Goal: Contribute content: Contribute content

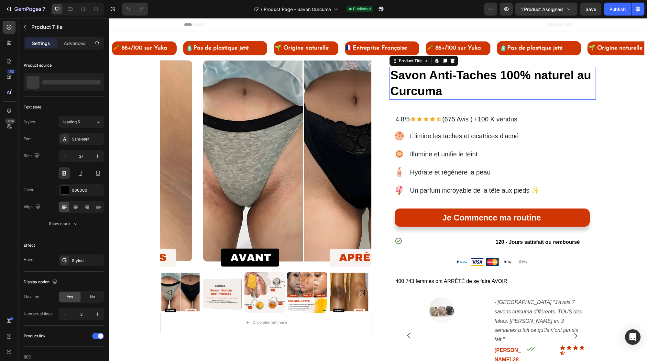
click at [422, 77] on h1 "Savon Anti-Taches 100% naturel au Curcuma" at bounding box center [493, 83] width 207 height 32
click at [80, 10] on icon at bounding box center [83, 9] width 6 height 6
type input "25"
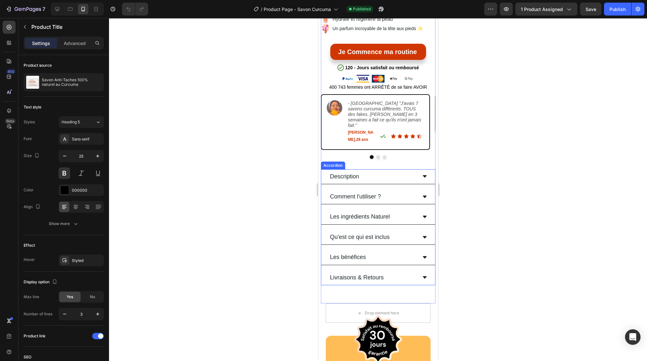
scroll to position [287, 0]
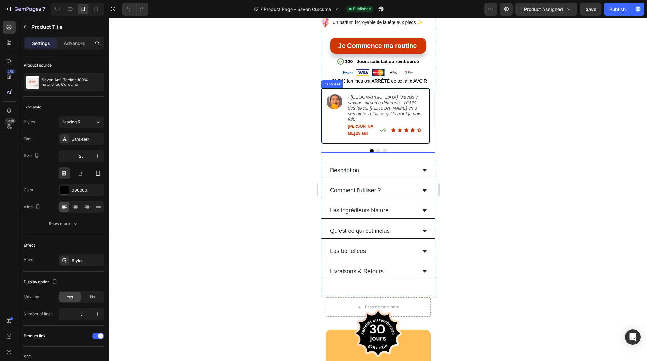
click at [376, 149] on button "Dot" at bounding box center [378, 151] width 4 height 4
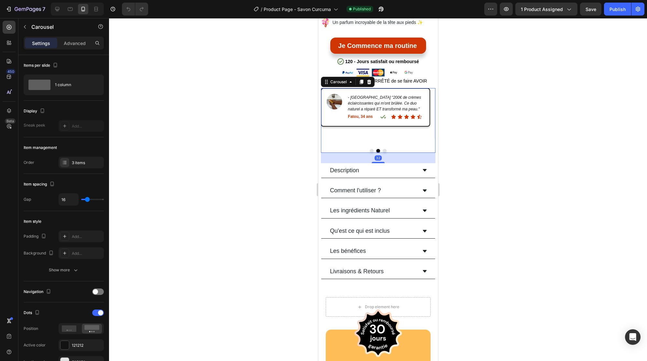
click at [383, 149] on button "Dot" at bounding box center [385, 151] width 4 height 4
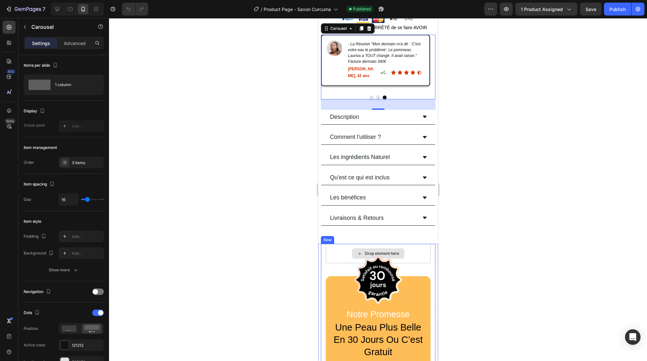
scroll to position [347, 0]
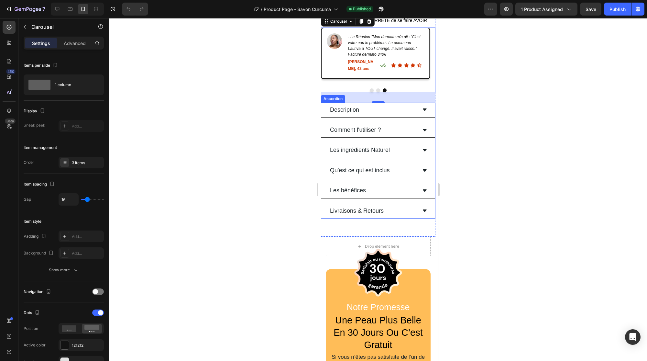
click at [351, 106] on p "Description" at bounding box center [344, 109] width 29 height 7
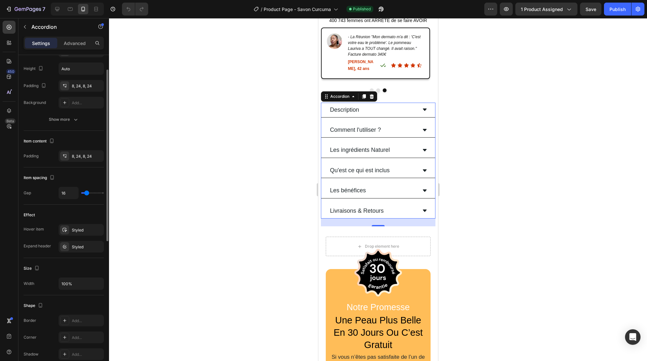
scroll to position [0, 0]
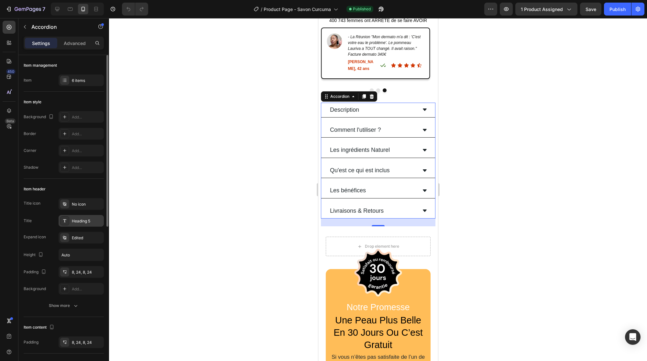
click at [77, 219] on div "Heading 5" at bounding box center [87, 221] width 30 height 6
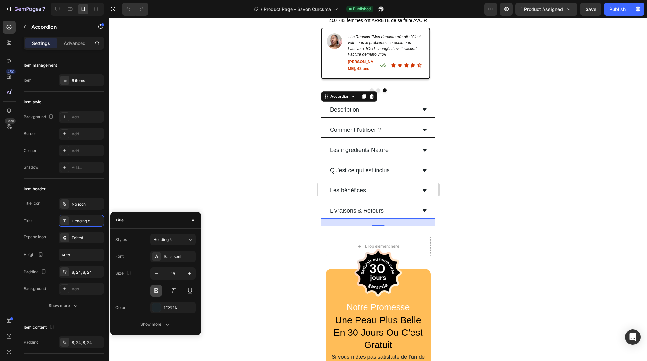
click at [156, 291] on button at bounding box center [157, 291] width 12 height 12
click at [153, 308] on div at bounding box center [156, 307] width 8 height 8
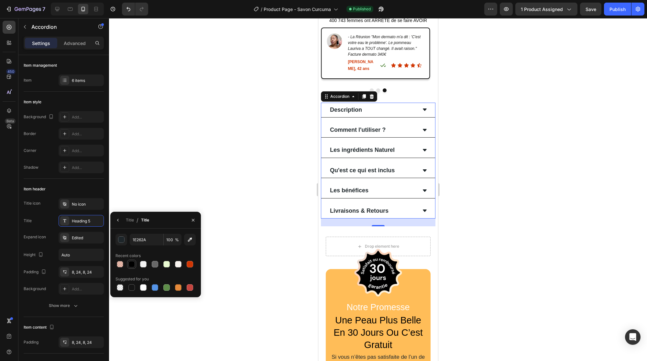
click at [133, 263] on div at bounding box center [132, 264] width 6 height 6
type input "000000"
click at [231, 145] on div at bounding box center [378, 189] width 538 height 343
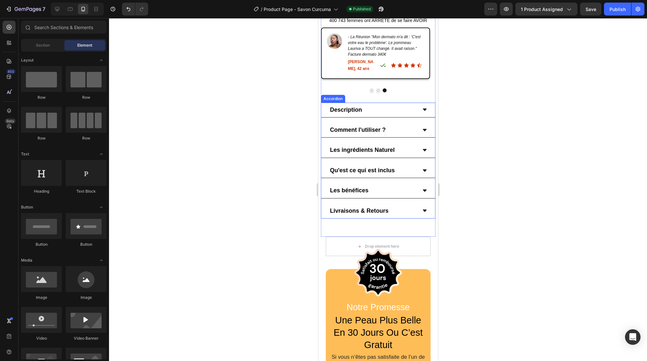
click at [423, 108] on icon at bounding box center [425, 109] width 4 height 2
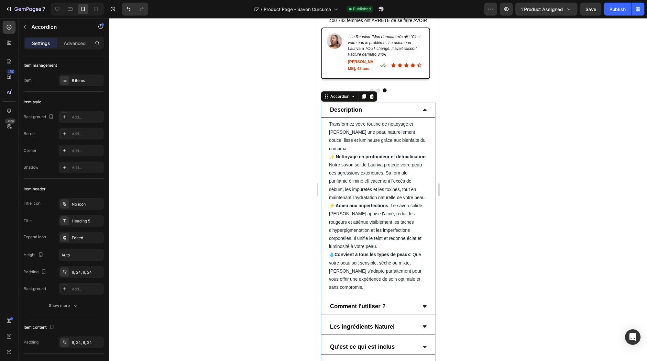
click at [422, 107] on icon at bounding box center [424, 109] width 5 height 5
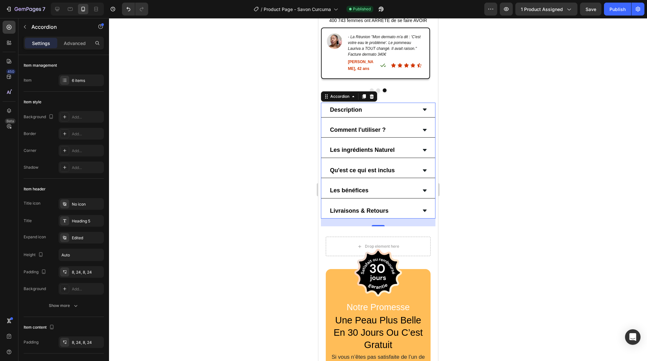
click at [422, 128] on icon at bounding box center [424, 130] width 5 height 5
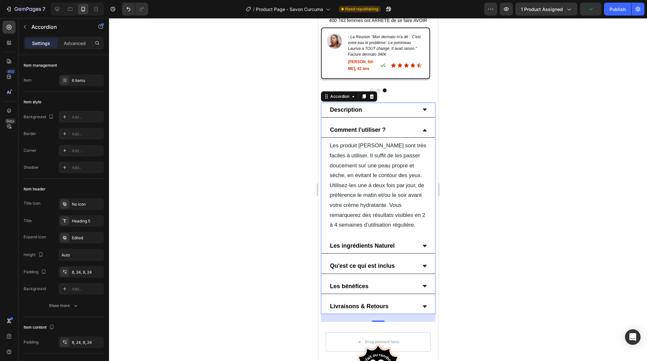
click at [422, 128] on icon at bounding box center [424, 130] width 5 height 5
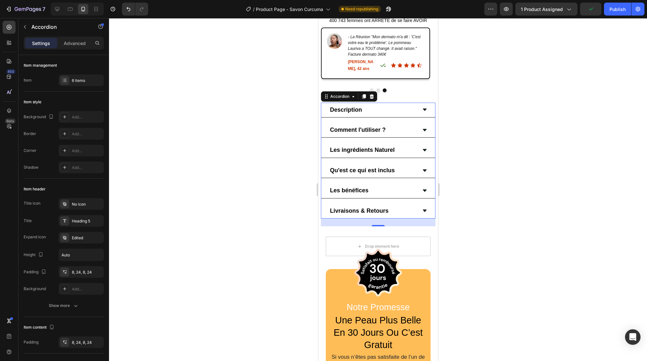
click at [422, 148] on icon at bounding box center [424, 150] width 5 height 5
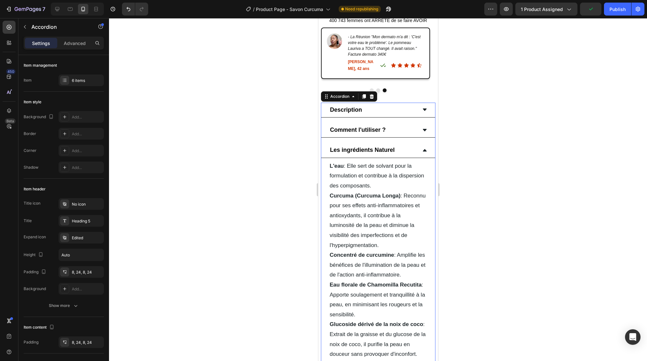
click at [422, 148] on icon at bounding box center [424, 150] width 5 height 5
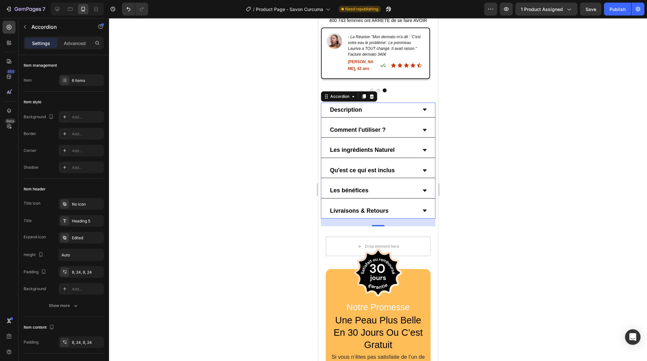
click at [414, 163] on div "Qu'est ce qui est inclus" at bounding box center [378, 170] width 114 height 15
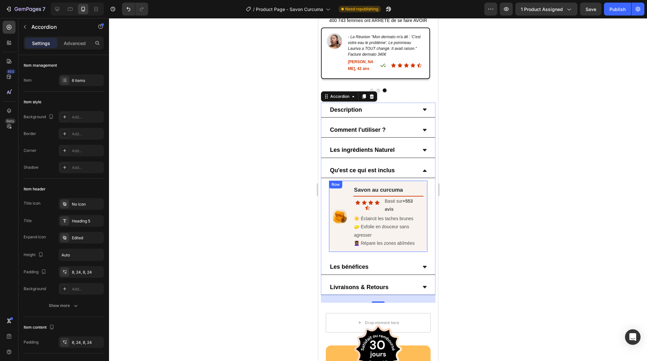
click at [348, 181] on div "Image Savon au curcuma Text Block Title Line Icon Icon Icon Icon Icon Icon List…" at bounding box center [378, 216] width 98 height 71
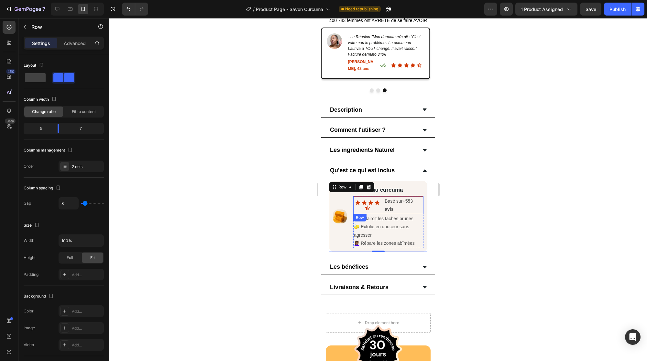
click at [376, 197] on div "Icon Icon Icon Icon Icon Icon List" at bounding box center [367, 205] width 28 height 17
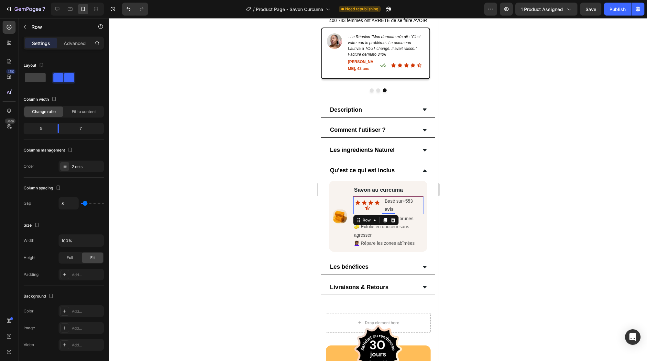
click at [378, 197] on div "Icon Icon Icon Icon Icon Icon List" at bounding box center [367, 205] width 28 height 17
drag, startPoint x: 59, startPoint y: 129, endPoint x: 73, endPoint y: 129, distance: 14.2
click at [73, 0] on body "7 Version history / Product Page - Savon Curcuma Need republishing Preview 1 pr…" at bounding box center [323, 0] width 647 height 0
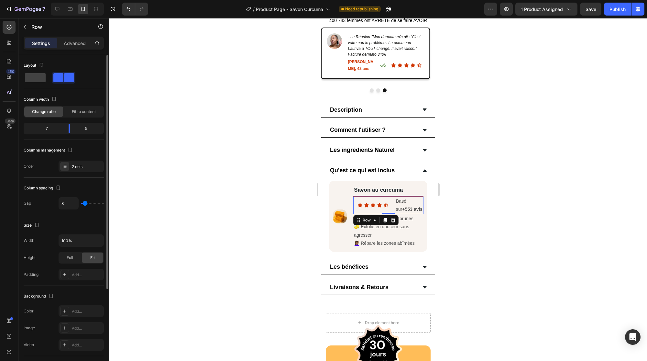
type input "0"
drag, startPoint x: 84, startPoint y: 204, endPoint x: 126, endPoint y: 199, distance: 42.8
type input "0"
click at [81, 204] on input "range" at bounding box center [92, 203] width 23 height 1
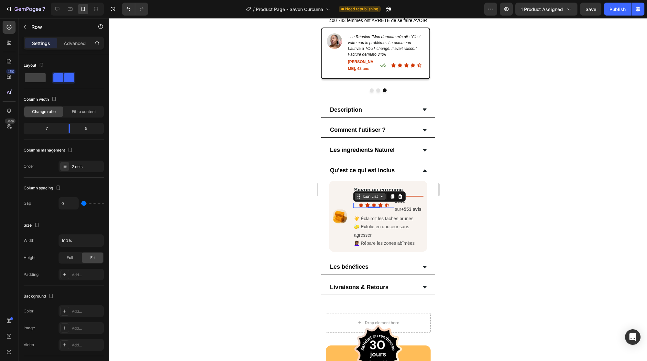
click at [368, 191] on div "Icon List" at bounding box center [379, 196] width 52 height 10
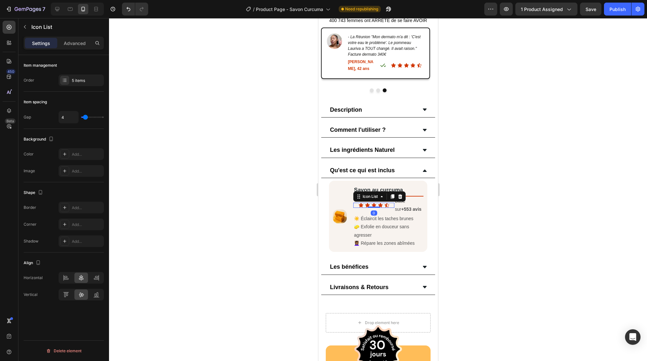
type input "5"
type input "4"
type input "3"
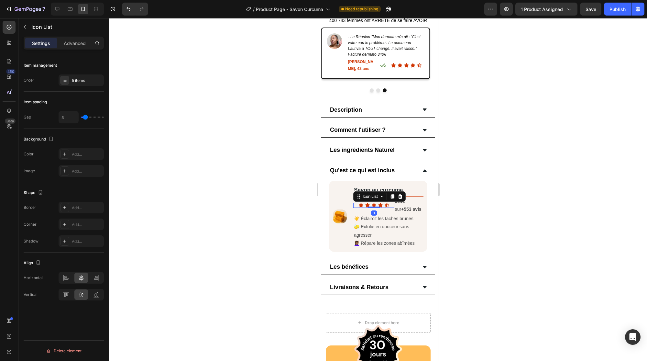
type input "3"
type input "2"
type input "1"
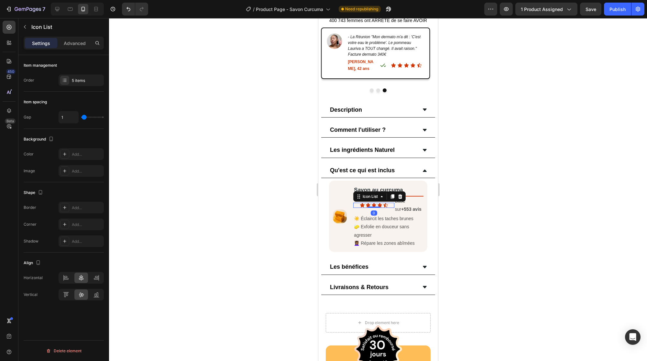
type input "0"
drag, startPoint x: 86, startPoint y: 116, endPoint x: 79, endPoint y: 117, distance: 7.2
type input "0"
click at [81, 117] on input "range" at bounding box center [92, 117] width 23 height 1
click at [72, 79] on div "5 items" at bounding box center [87, 81] width 30 height 6
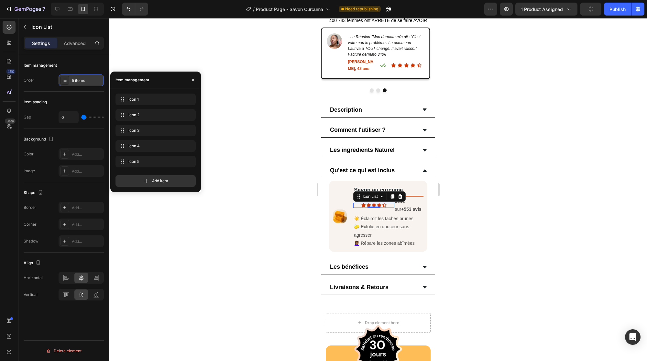
click at [72, 78] on div "5 items" at bounding box center [87, 81] width 30 height 6
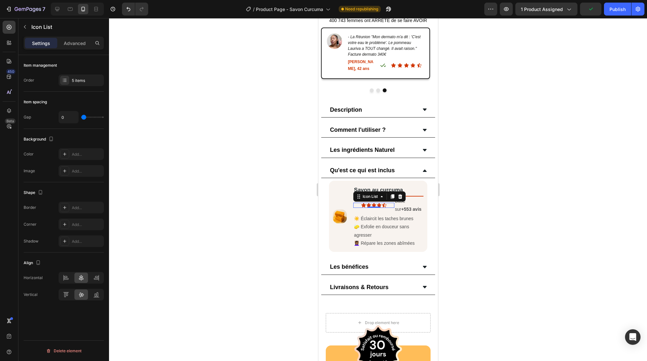
click at [266, 206] on div at bounding box center [378, 189] width 538 height 343
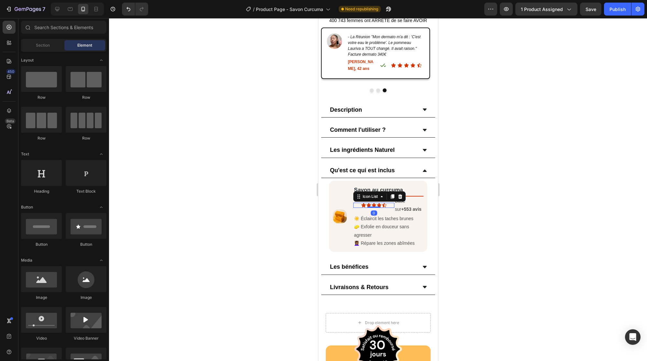
click at [355, 203] on div "Icon Icon Icon Icon Icon" at bounding box center [373, 205] width 41 height 5
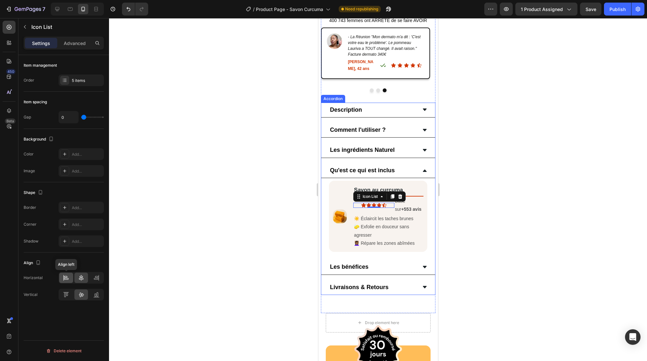
click at [67, 276] on icon at bounding box center [66, 278] width 6 height 6
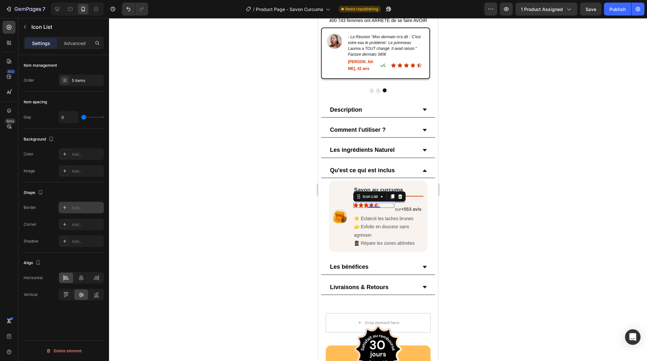
click at [82, 206] on div "Add..." at bounding box center [87, 208] width 30 height 6
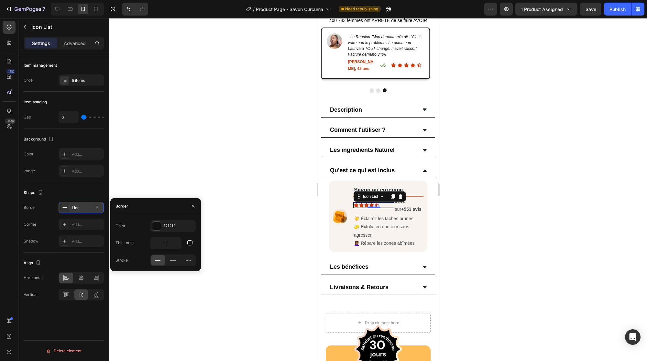
click at [82, 206] on div "Line" at bounding box center [81, 208] width 19 height 6
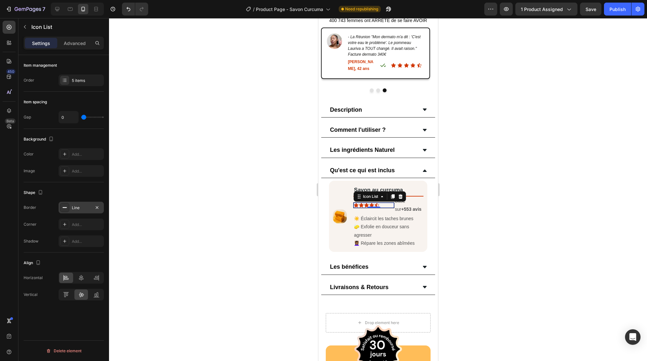
click at [482, 189] on div at bounding box center [378, 189] width 538 height 343
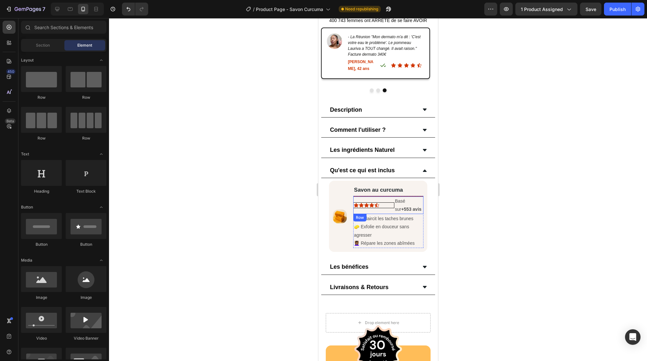
click at [388, 197] on div "Icon Icon Icon Icon Icon Icon List" at bounding box center [373, 205] width 41 height 17
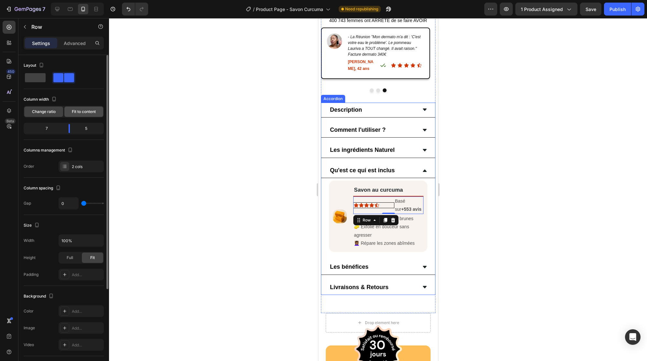
click at [77, 116] on div "Fit to content" at bounding box center [83, 112] width 39 height 10
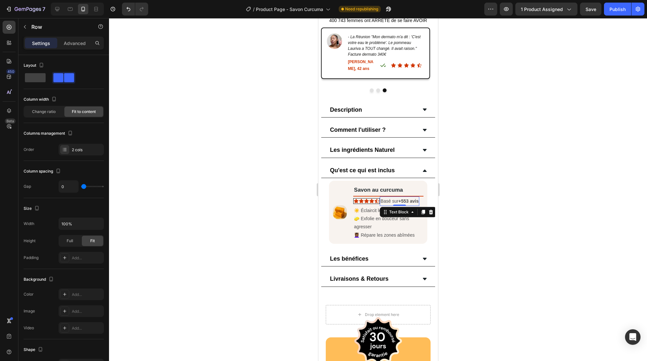
click at [401, 198] on strong "+553 avis" at bounding box center [409, 200] width 20 height 5
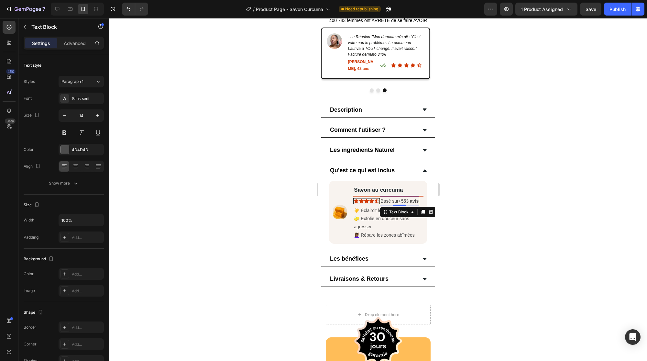
click at [402, 198] on strong "+553 avis" at bounding box center [409, 200] width 20 height 5
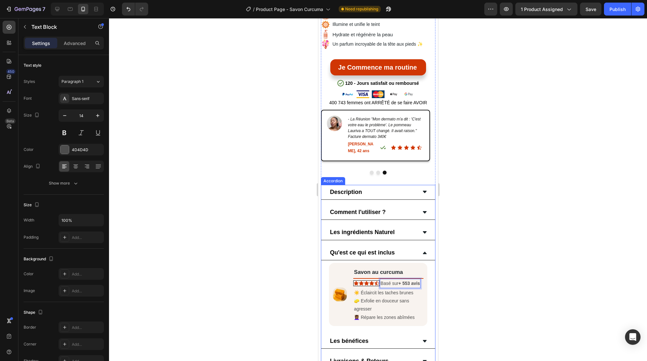
scroll to position [316, 0]
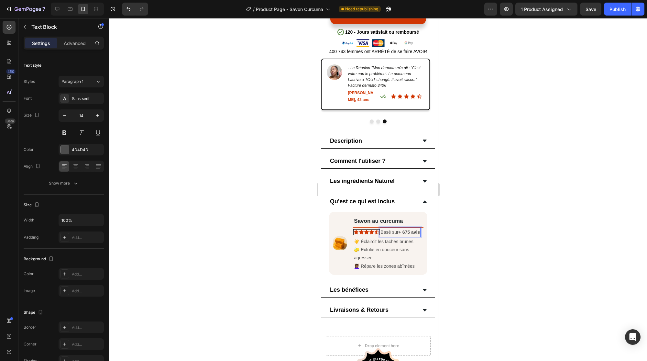
click at [262, 230] on div at bounding box center [378, 189] width 538 height 343
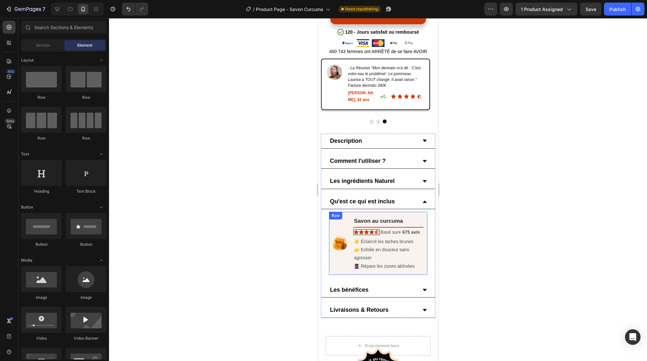
click at [340, 253] on div "Image" at bounding box center [340, 243] width 14 height 55
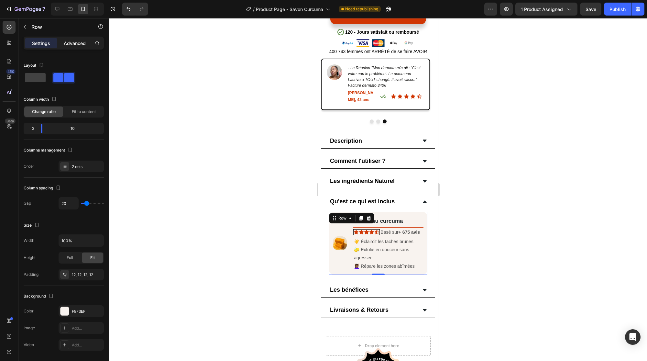
click at [68, 45] on p "Advanced" at bounding box center [75, 43] width 22 height 7
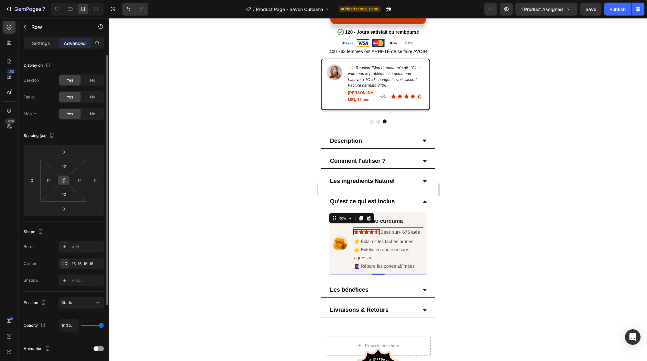
click at [62, 180] on icon at bounding box center [63, 180] width 5 height 5
click at [47, 180] on input "12" at bounding box center [49, 180] width 10 height 10
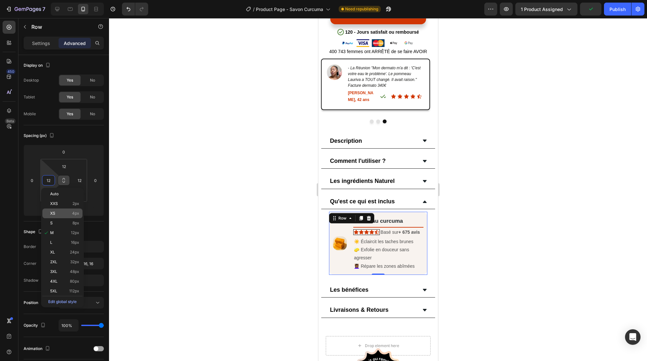
click at [66, 210] on div "XS 4px" at bounding box center [62, 213] width 40 height 10
type input "4"
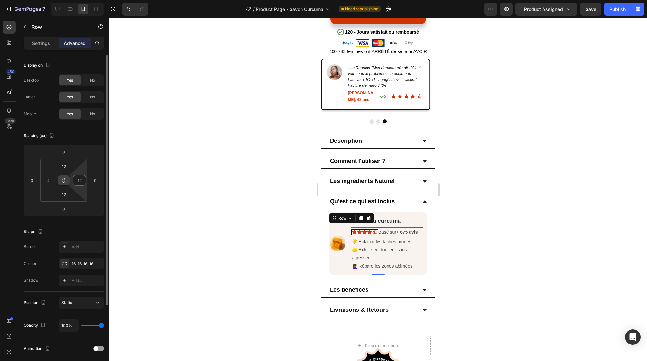
click at [82, 180] on input "12" at bounding box center [80, 180] width 10 height 10
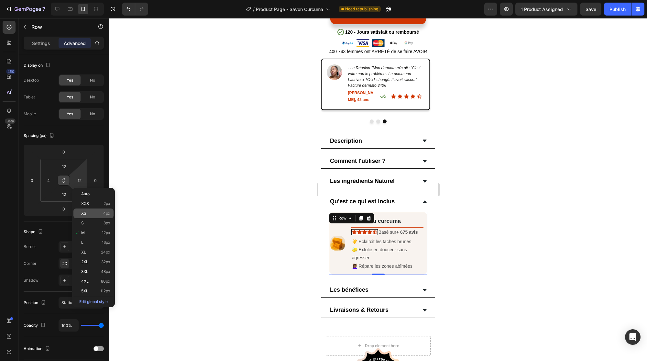
click at [98, 212] on p "XS 4px" at bounding box center [95, 213] width 29 height 5
type input "4"
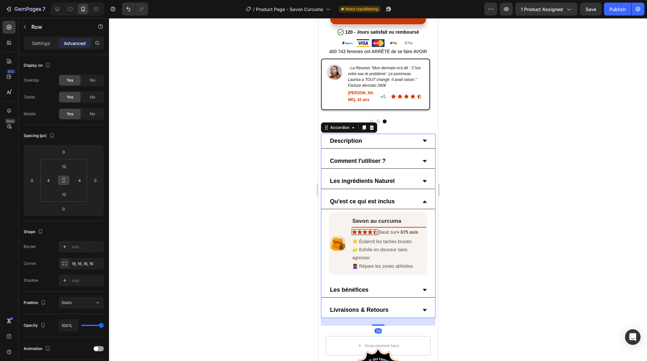
click at [325, 219] on div "Image Savon au curcuma Text Block Title Line Icon Icon Icon Icon Icon Icon List…" at bounding box center [378, 243] width 114 height 68
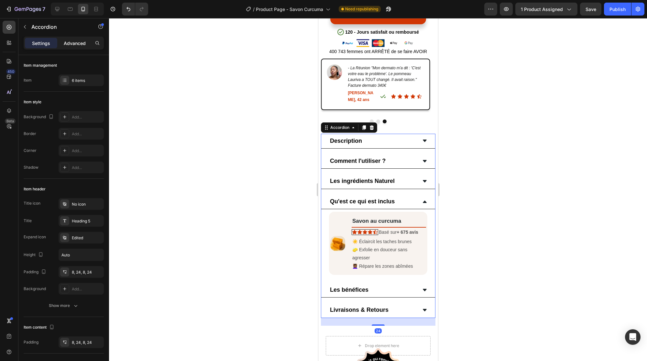
click at [69, 43] on p "Advanced" at bounding box center [75, 43] width 22 height 7
type input "100%"
type input "100"
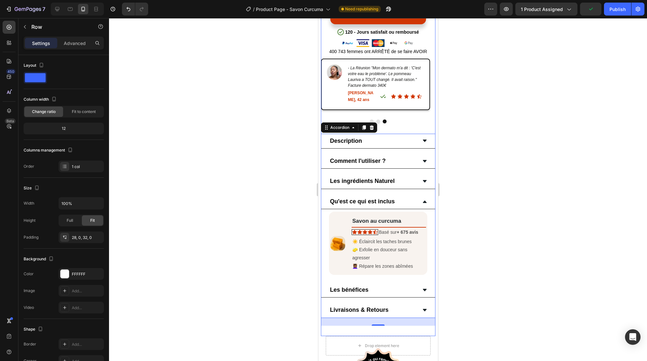
click at [416, 108] on div "Image - [GEOGRAPHIC_DATA] "J'avais 7 savons curcuma différents. TOUS des fakes.…" at bounding box center [378, 96] width 115 height 75
click at [77, 42] on p "Advanced" at bounding box center [75, 43] width 22 height 7
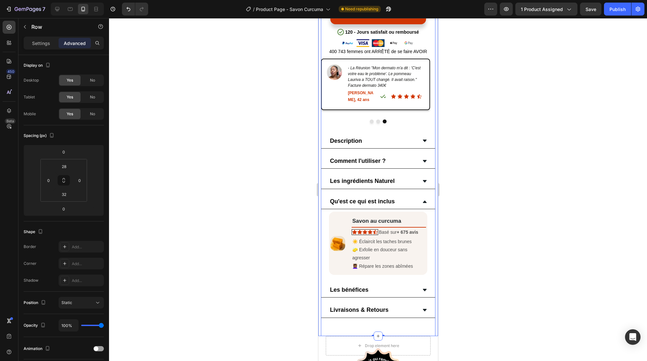
click at [319, 312] on div "Savon Anti-Taches 100% naturel au Curcuma Product Title 4.8/5 Text Block Icon I…" at bounding box center [378, 40] width 120 height 591
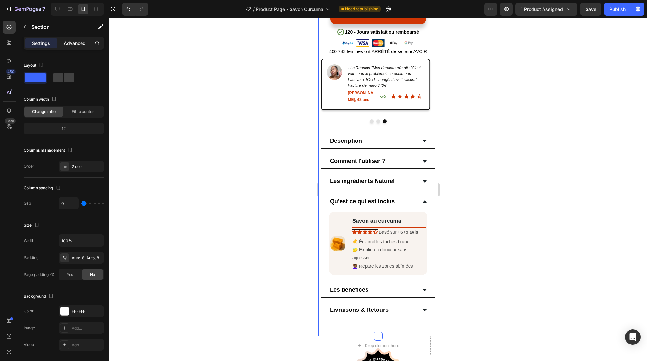
click at [74, 45] on p "Advanced" at bounding box center [75, 43] width 22 height 7
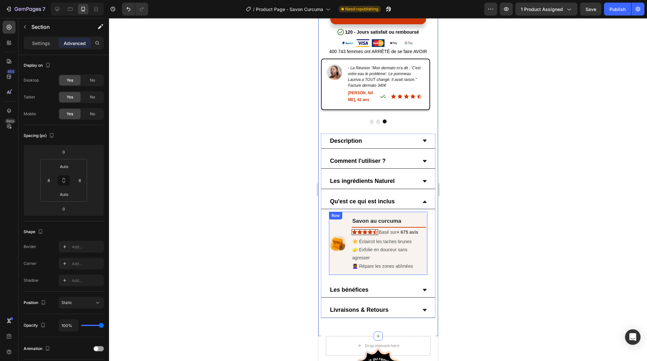
click at [336, 216] on div "Image" at bounding box center [337, 243] width 15 height 55
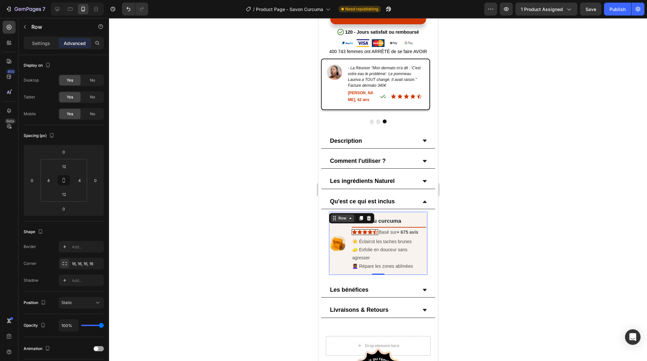
click at [345, 215] on div "Row" at bounding box center [342, 218] width 11 height 6
click at [343, 214] on div "Row" at bounding box center [343, 218] width 24 height 8
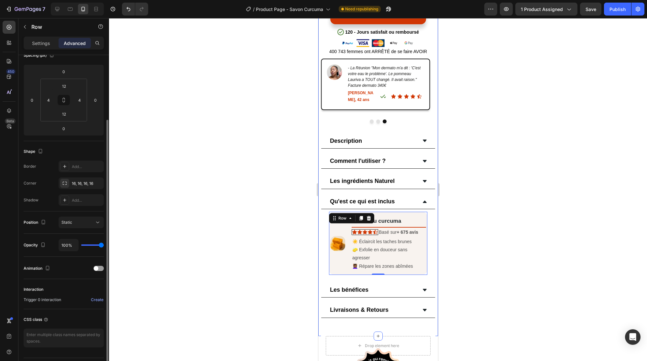
scroll to position [82, 0]
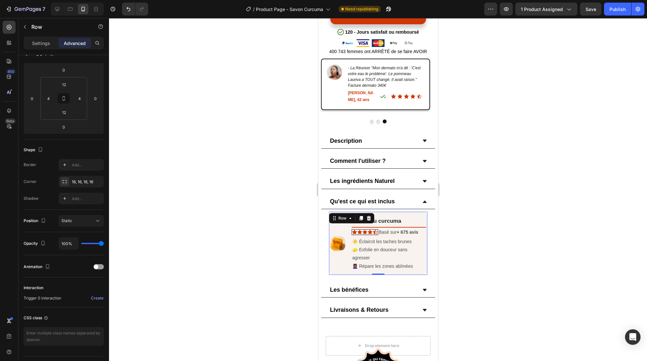
click at [479, 238] on div at bounding box center [378, 189] width 538 height 343
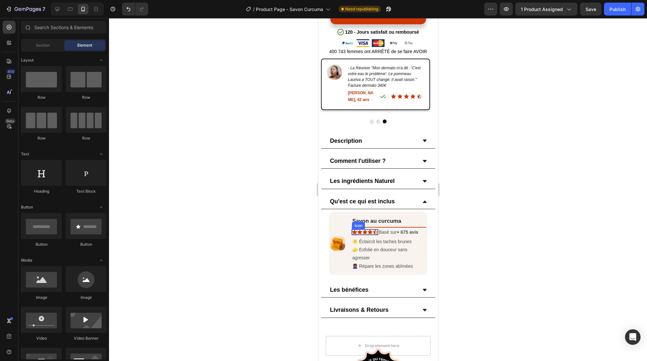
click at [353, 230] on icon at bounding box center [354, 232] width 5 height 4
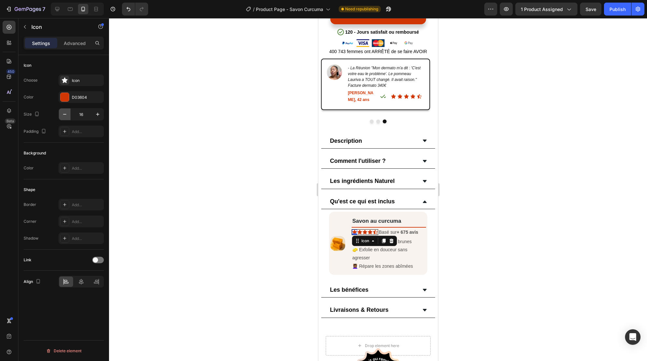
click at [65, 116] on icon "button" at bounding box center [65, 114] width 6 height 6
click at [65, 114] on icon "button" at bounding box center [65, 114] width 6 height 6
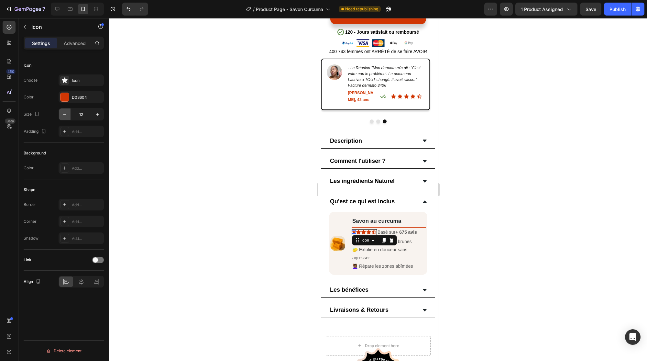
type input "11"
click at [357, 230] on icon at bounding box center [358, 232] width 5 height 4
click at [90, 112] on input "16" at bounding box center [81, 114] width 21 height 12
type input "11"
click at [361, 230] on icon at bounding box center [361, 232] width 5 height 4
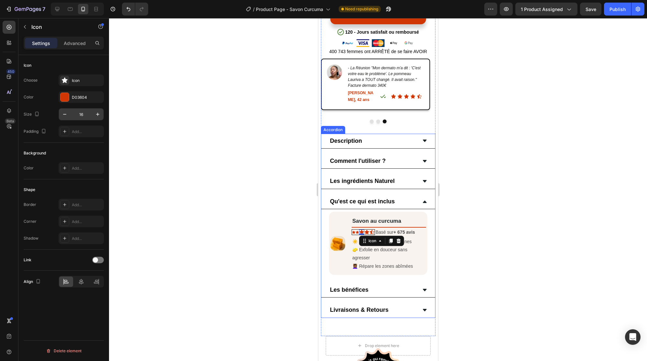
click at [88, 117] on input "16" at bounding box center [81, 114] width 21 height 12
type input "11"
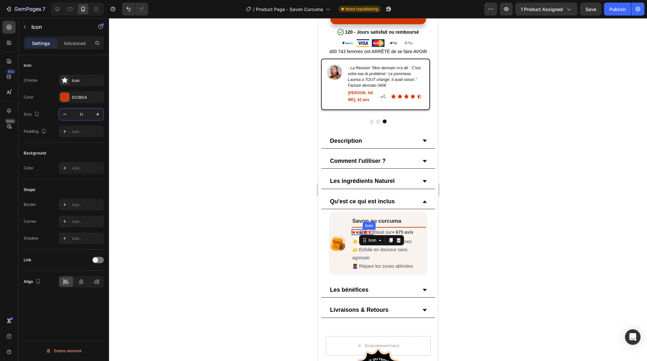
click at [364, 230] on icon at bounding box center [365, 232] width 5 height 4
click at [79, 115] on input "16" at bounding box center [81, 114] width 21 height 12
type input "11"
click at [368, 230] on icon at bounding box center [368, 232] width 5 height 5
click at [86, 113] on input "16" at bounding box center [81, 114] width 21 height 12
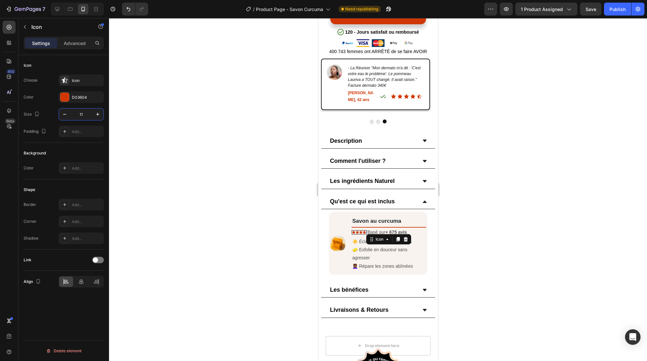
type input "11"
click at [62, 137] on div "Add..." at bounding box center [81, 132] width 45 height 12
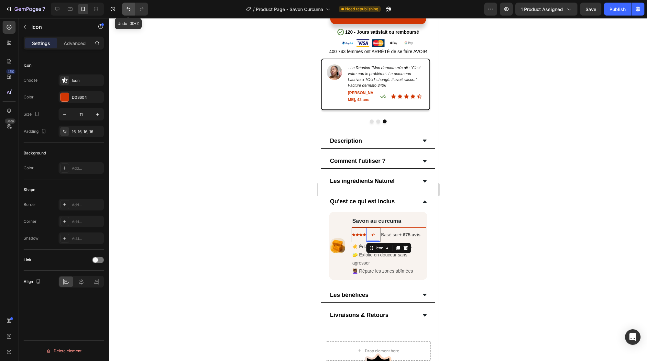
click at [128, 7] on icon "Undo/Redo" at bounding box center [128, 9] width 6 height 6
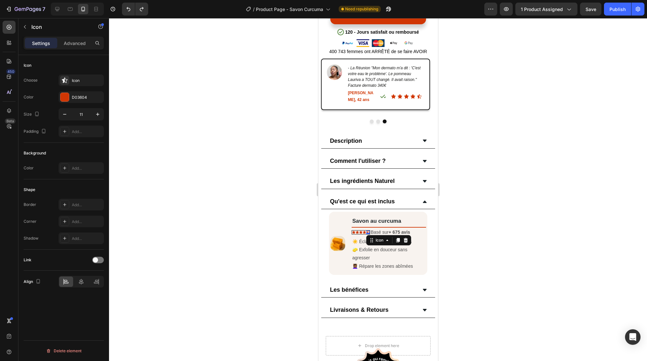
click at [206, 165] on div at bounding box center [378, 189] width 538 height 343
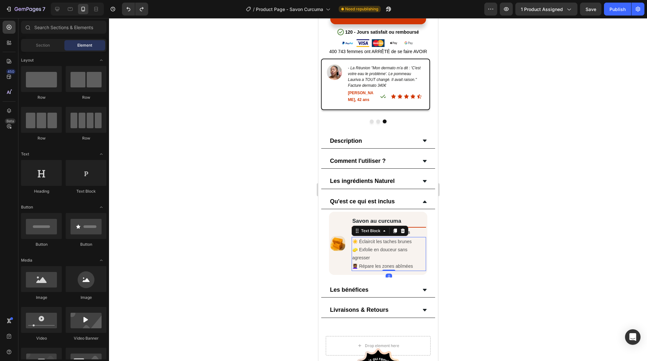
click at [377, 246] on p "🧽 Exfolie en douceur sans agresser" at bounding box center [388, 254] width 73 height 16
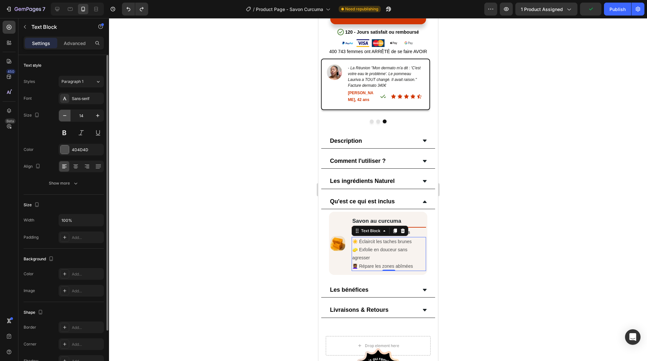
click at [65, 114] on icon "button" at bounding box center [65, 115] width 6 height 6
type input "13"
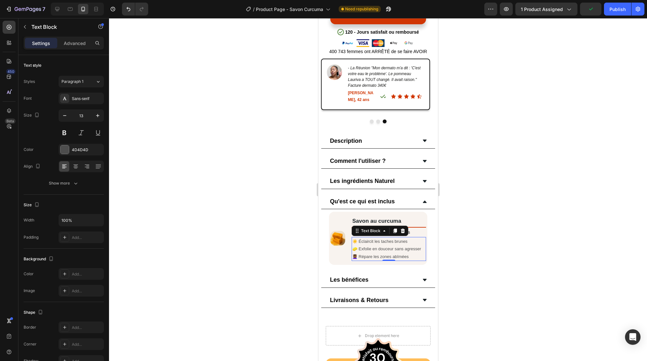
click at [200, 242] on div at bounding box center [378, 189] width 538 height 343
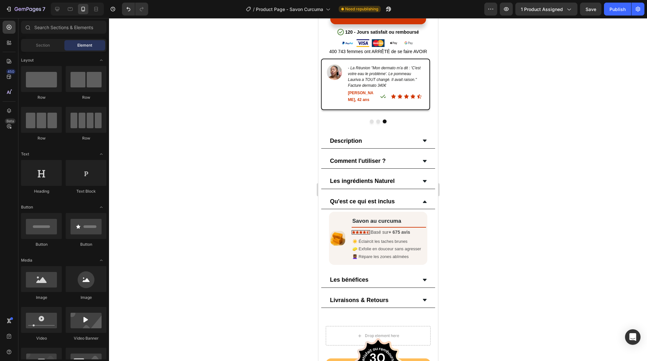
click at [502, 210] on div at bounding box center [378, 189] width 538 height 343
click at [346, 233] on div "Image Savon au curcuma Text Block Title Line Icon Icon Icon Icon Icon Icon List…" at bounding box center [378, 238] width 98 height 53
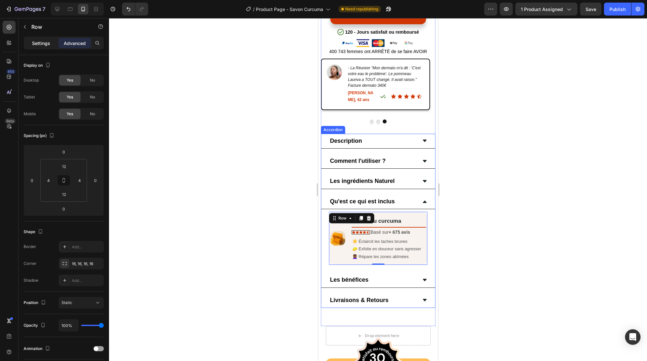
click at [37, 41] on p "Settings" at bounding box center [41, 43] width 18 height 7
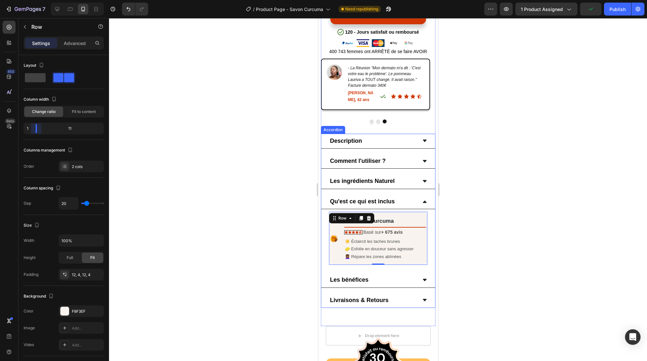
drag, startPoint x: 40, startPoint y: 127, endPoint x: 32, endPoint y: 128, distance: 8.5
click at [32, 0] on body "7 Version history / Product Page - Savon Curcuma Need republishing Preview 1 pr…" at bounding box center [323, 0] width 647 height 0
click at [274, 211] on div at bounding box center [378, 189] width 538 height 343
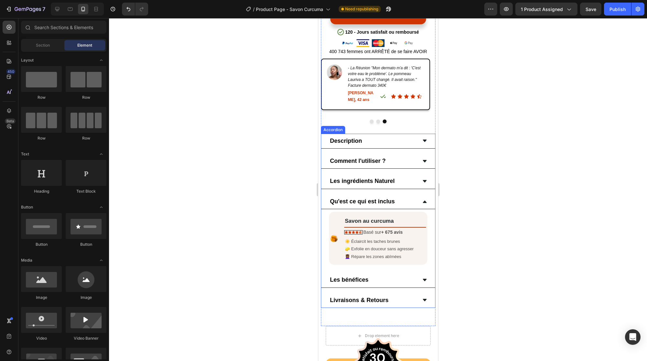
click at [422, 199] on icon at bounding box center [424, 201] width 5 height 5
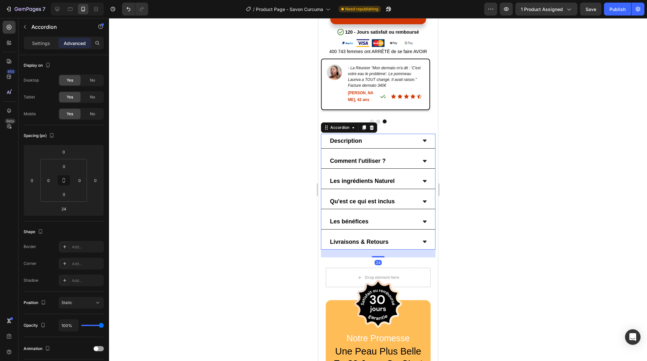
click at [414, 214] on div "Les bénéfices" at bounding box center [378, 221] width 114 height 15
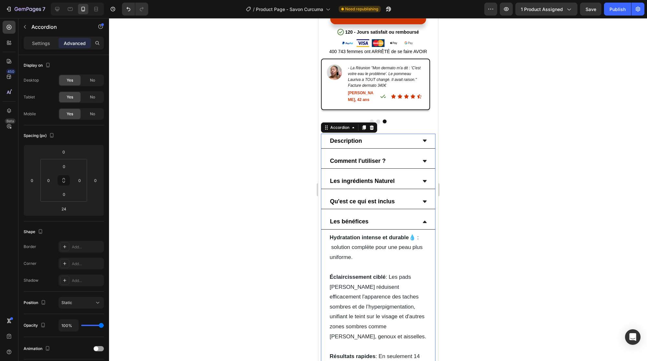
click at [416, 214] on div "Les bénéfices" at bounding box center [378, 221] width 114 height 15
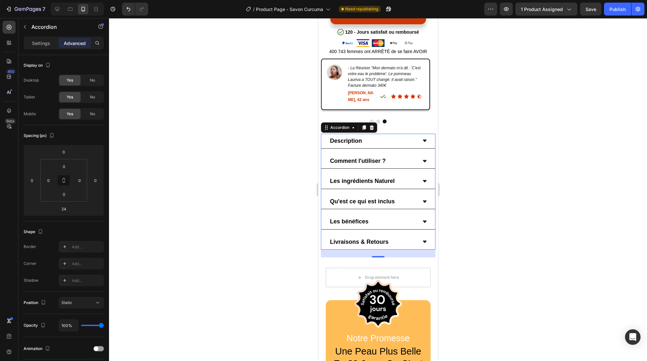
click at [423, 235] on div "Livraisons & Retours" at bounding box center [378, 242] width 114 height 15
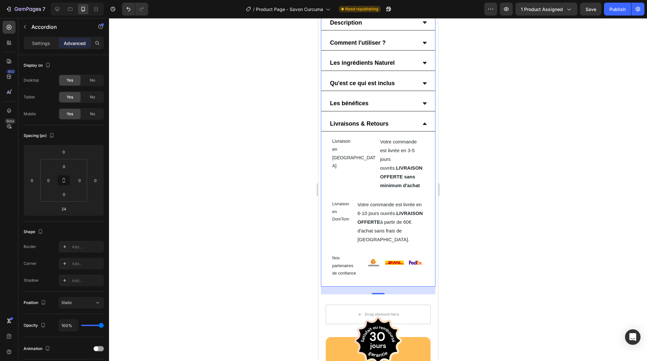
scroll to position [436, 0]
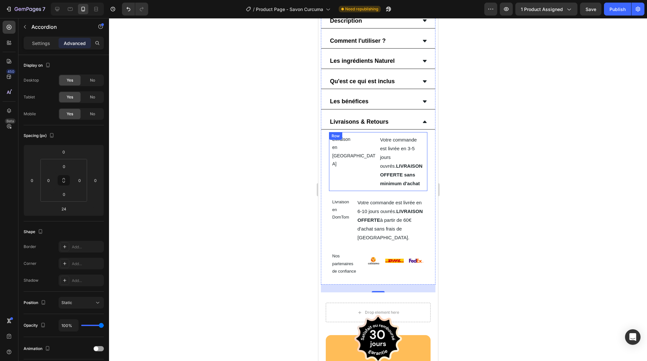
click at [341, 152] on div "Livraison en [GEOGRAPHIC_DATA] Text Block Votre commande est livrée en 3-5 jour…" at bounding box center [378, 161] width 98 height 59
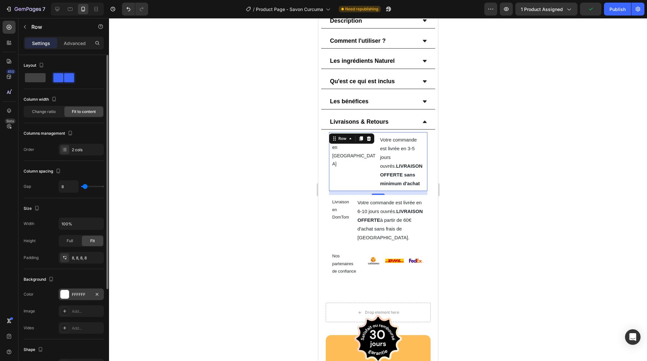
click at [63, 294] on div at bounding box center [65, 294] width 8 height 8
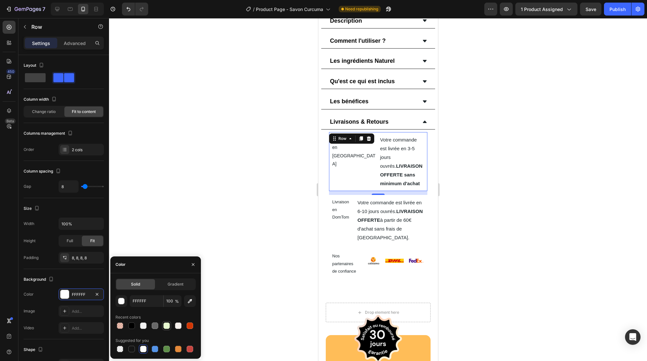
click at [165, 325] on div at bounding box center [166, 325] width 6 height 6
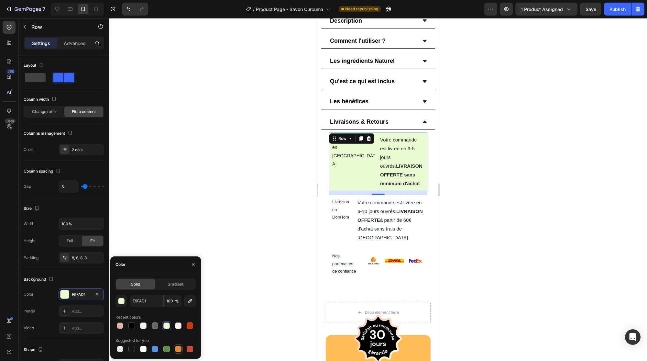
click at [175, 348] on div at bounding box center [178, 349] width 6 height 6
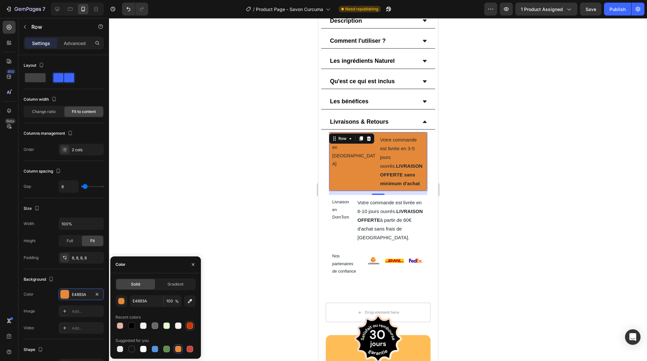
click at [190, 328] on div at bounding box center [190, 325] width 6 height 6
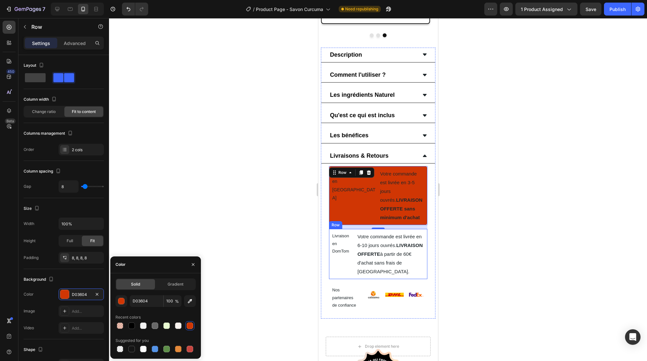
scroll to position [395, 0]
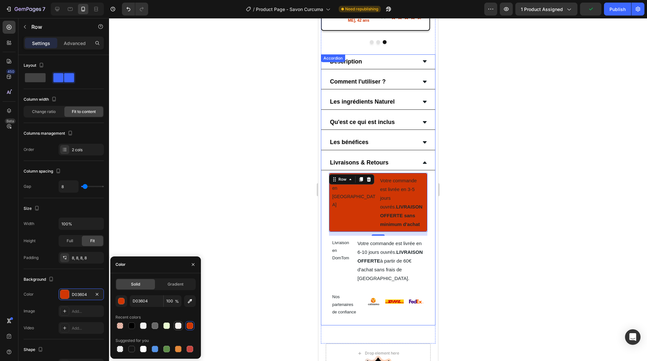
click at [180, 326] on div at bounding box center [178, 325] width 6 height 6
type input "F8F3EF"
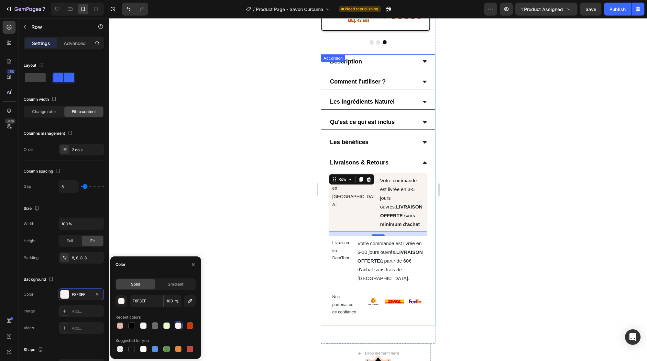
click at [276, 251] on div at bounding box center [378, 189] width 538 height 343
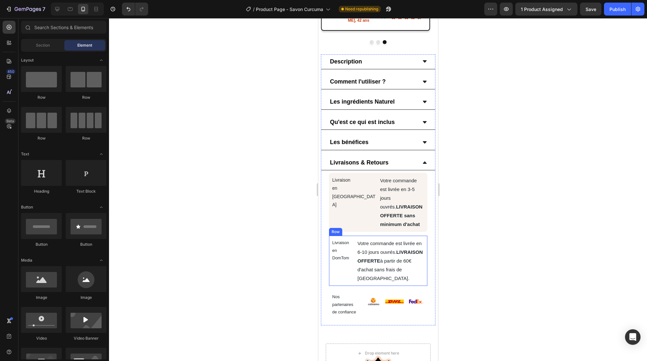
click at [336, 243] on div "Livraison en DomTom Text Block" at bounding box center [343, 260] width 23 height 45
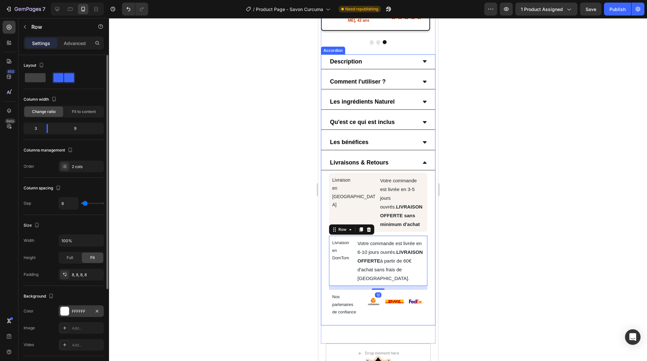
click at [62, 307] on div at bounding box center [65, 311] width 8 height 8
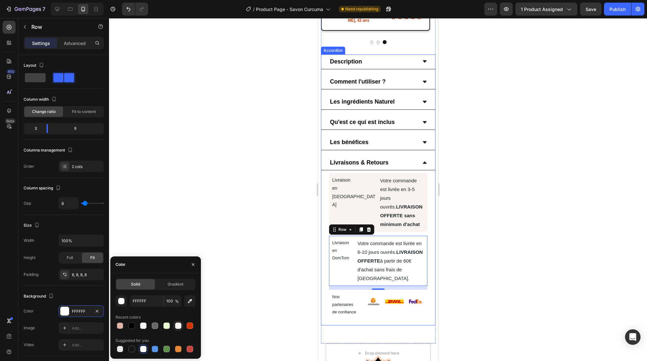
click at [178, 328] on div at bounding box center [178, 325] width 6 height 6
type input "F8F3EF"
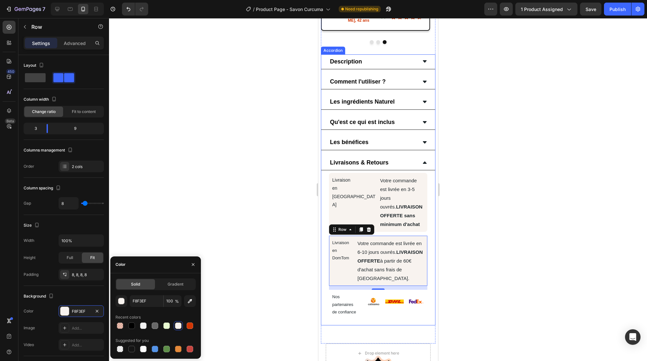
click at [289, 253] on div at bounding box center [378, 189] width 538 height 343
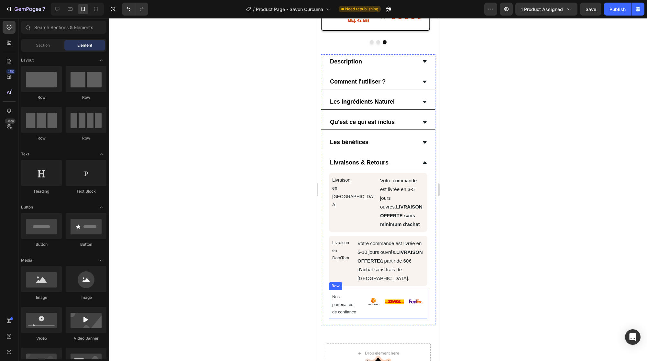
click at [359, 290] on div "Nos partenaires de confiance Text Block Image Image Image Row Row" at bounding box center [378, 304] width 98 height 29
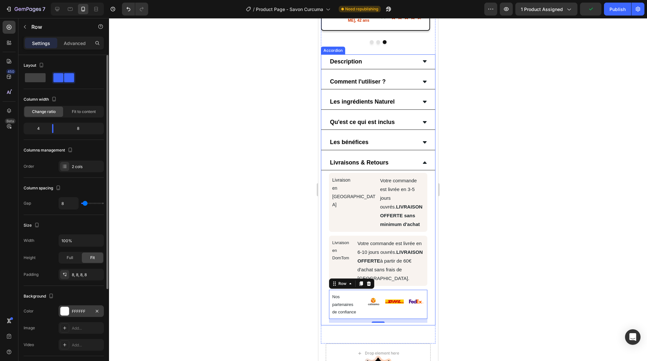
click at [63, 308] on div at bounding box center [65, 311] width 8 height 8
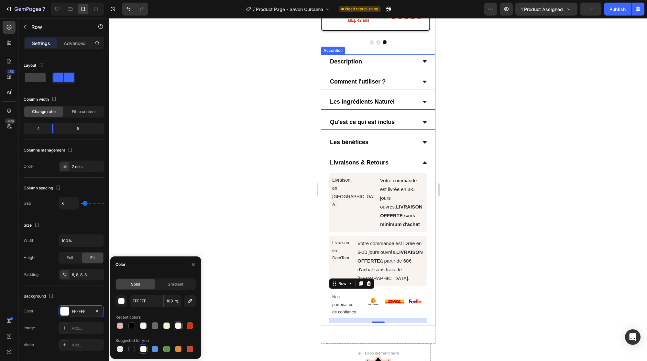
click at [179, 327] on div at bounding box center [178, 325] width 6 height 6
type input "F8F3EF"
click at [266, 234] on div at bounding box center [378, 189] width 538 height 343
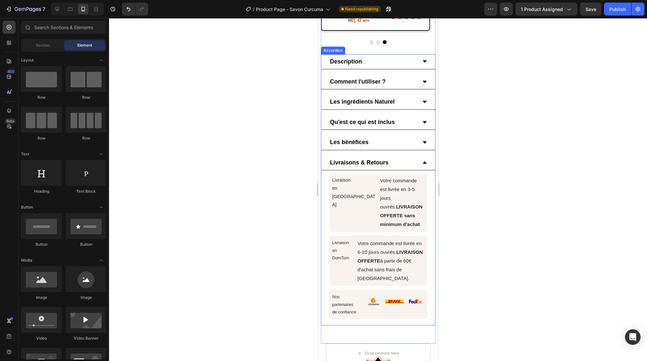
click at [422, 160] on icon at bounding box center [424, 162] width 5 height 5
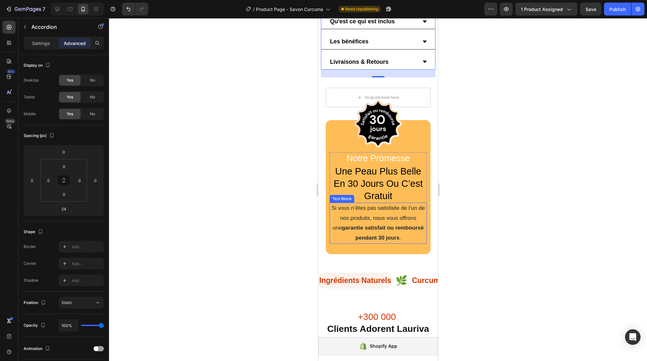
scroll to position [497, 0]
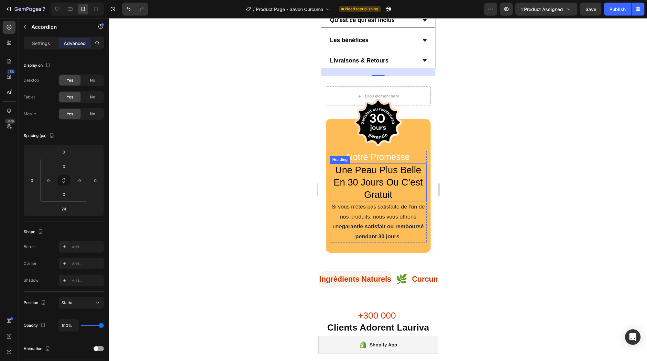
click at [376, 177] on span "en 30 jours ou c’est" at bounding box center [377, 182] width 89 height 10
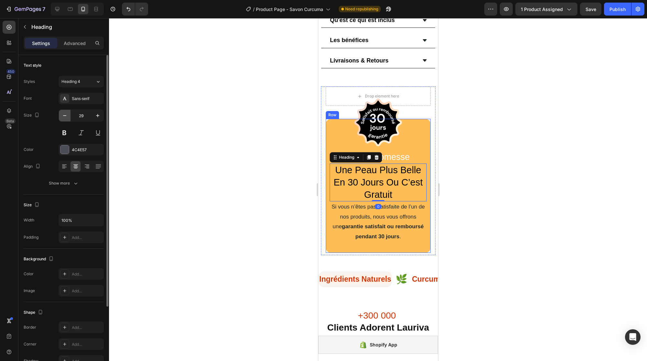
click at [63, 118] on icon "button" at bounding box center [65, 115] width 6 height 6
click at [63, 116] on icon "button" at bounding box center [65, 115] width 6 height 6
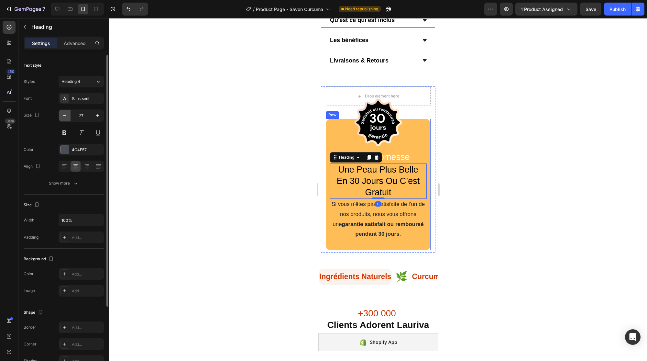
click at [63, 116] on icon "button" at bounding box center [65, 115] width 6 height 6
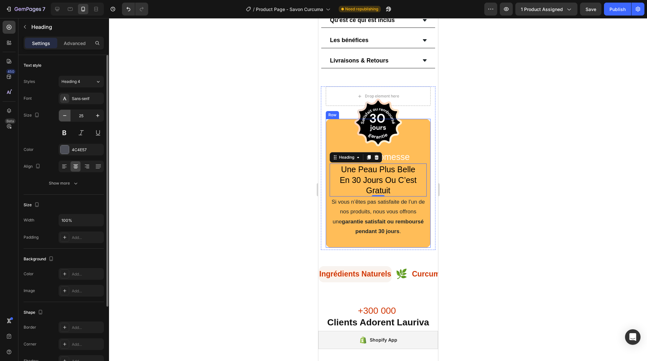
click at [63, 116] on icon "button" at bounding box center [65, 115] width 6 height 6
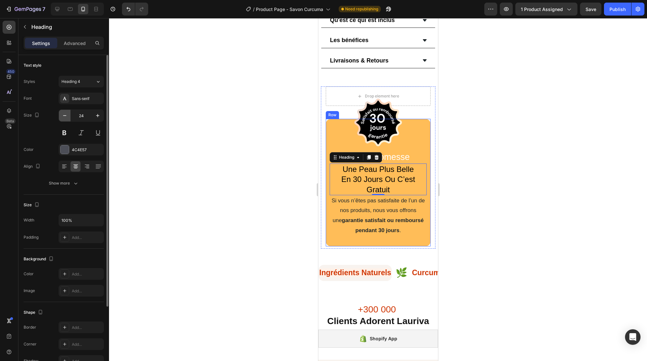
click at [63, 116] on icon "button" at bounding box center [65, 115] width 6 height 6
type input "23"
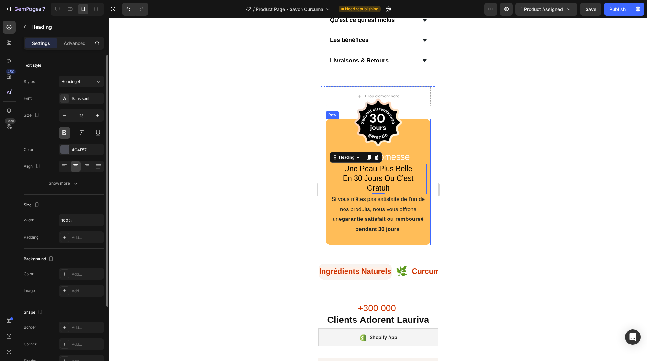
click at [64, 136] on button at bounding box center [65, 133] width 12 height 12
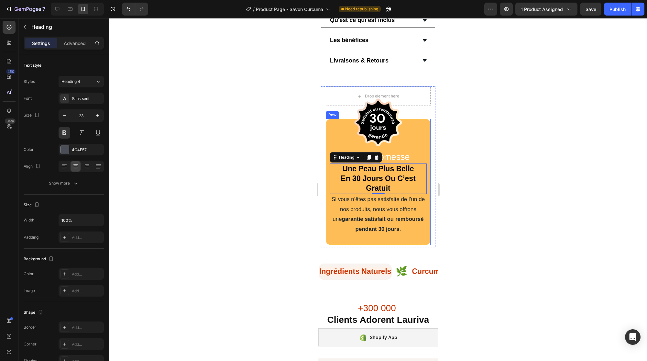
click at [221, 145] on div at bounding box center [378, 189] width 538 height 343
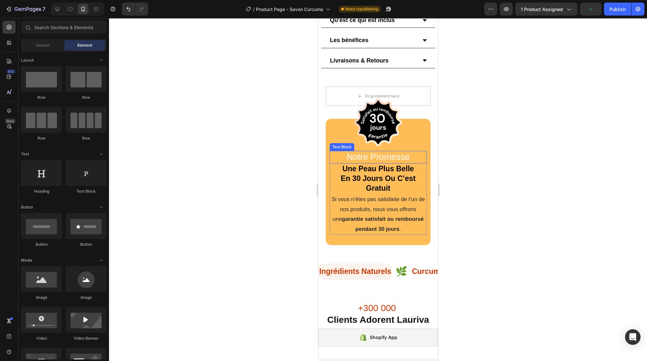
click at [396, 152] on p "Notre Promesse" at bounding box center [378, 157] width 96 height 11
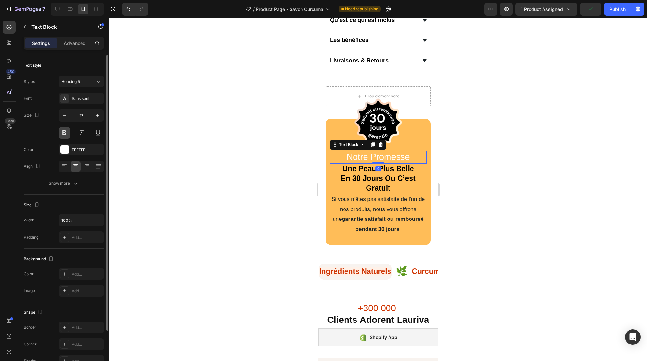
click at [64, 131] on button at bounding box center [65, 133] width 12 height 12
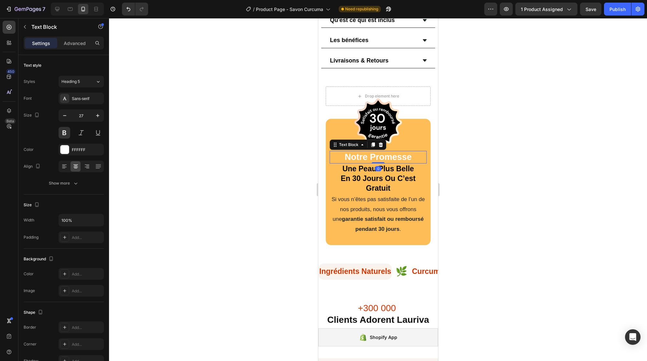
click at [165, 149] on div at bounding box center [378, 189] width 538 height 343
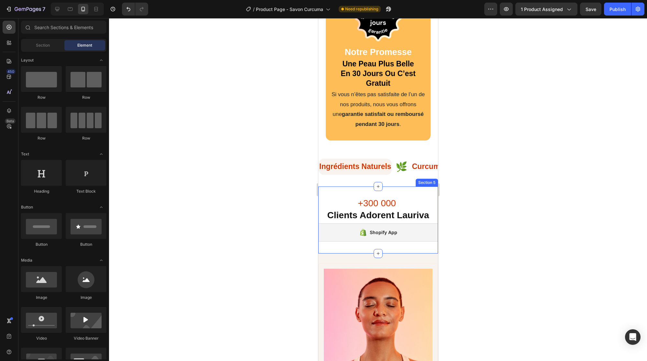
scroll to position [627, 0]
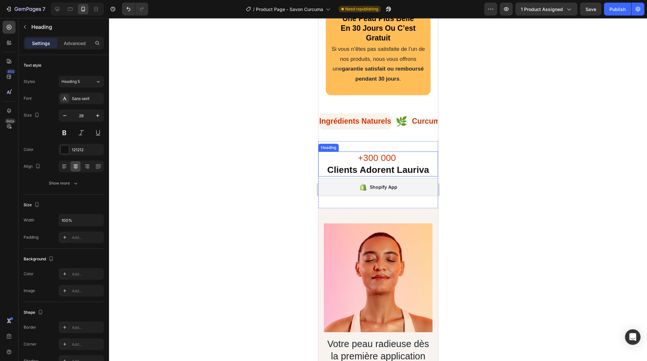
click at [337, 165] on strong "clients adorent lauriva" at bounding box center [378, 170] width 102 height 10
click at [204, 201] on div at bounding box center [378, 189] width 538 height 343
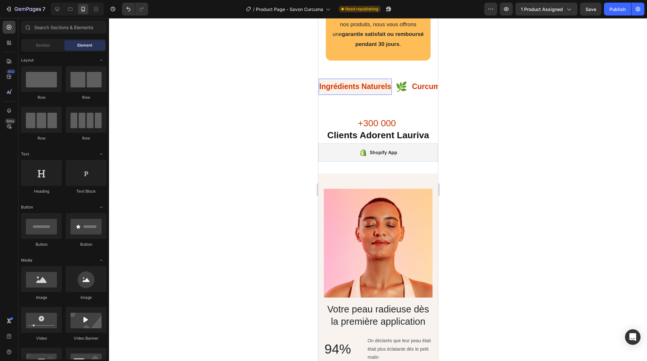
scroll to position [661, 0]
click at [390, 73] on div "Ingrédients Naturels Text Row 🌿 Text Curcuma Text 🥰 Text Text Ingrédients Natur…" at bounding box center [378, 87] width 120 height 39
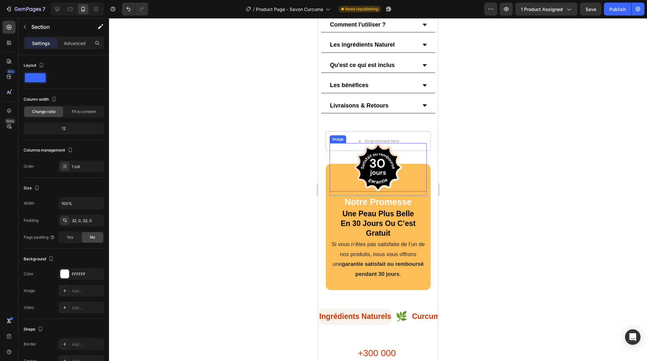
scroll to position [513, 0]
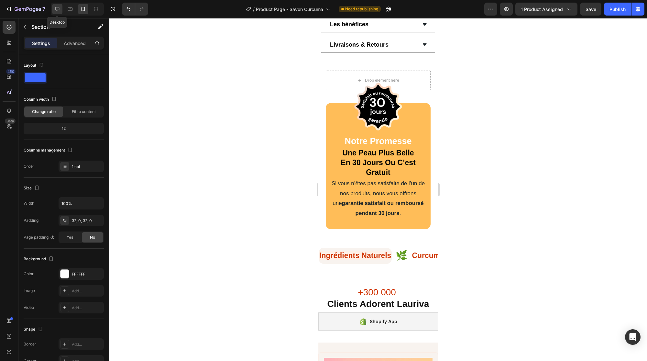
click at [56, 8] on icon at bounding box center [57, 9] width 6 height 6
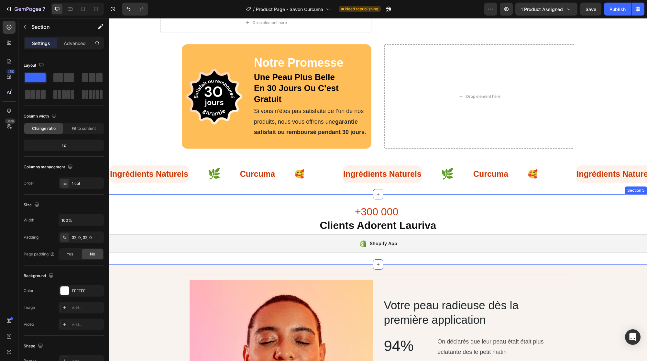
scroll to position [477, 0]
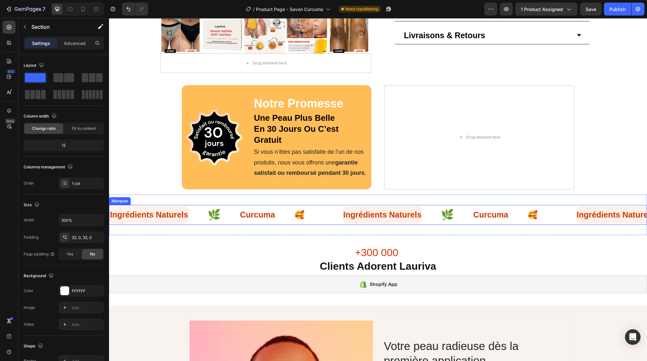
click at [323, 206] on div "🥰 Text" at bounding box center [308, 214] width 29 height 17
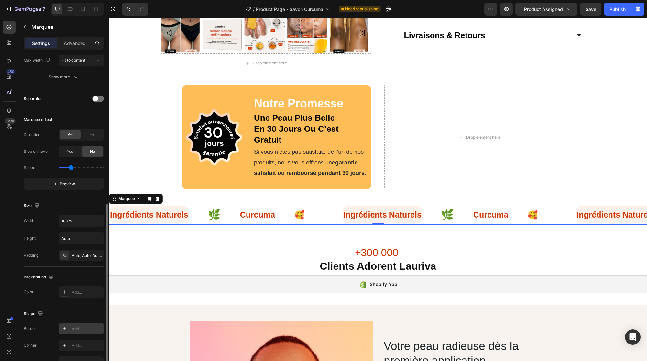
scroll to position [152, 0]
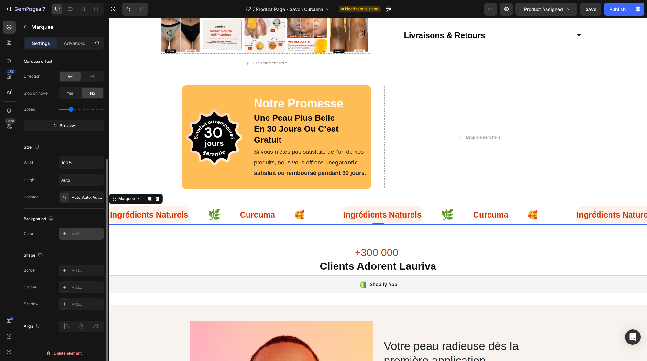
click at [63, 234] on icon at bounding box center [64, 233] width 5 height 5
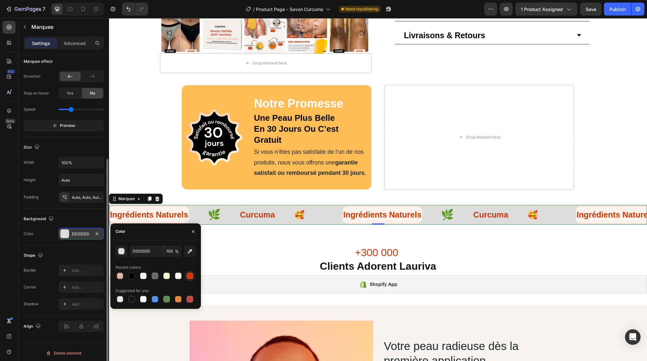
click at [191, 276] on div at bounding box center [190, 276] width 8 height 8
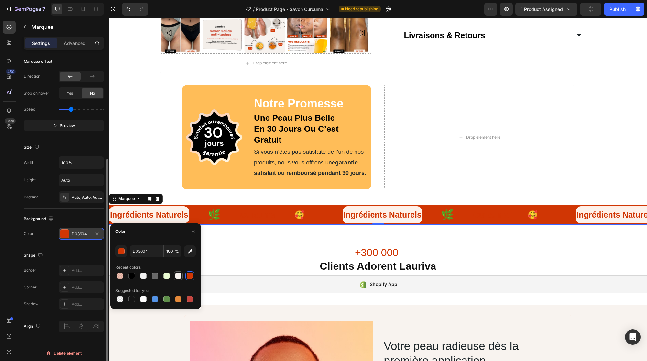
click at [179, 277] on div at bounding box center [178, 276] width 6 height 6
type input "F8F3EF"
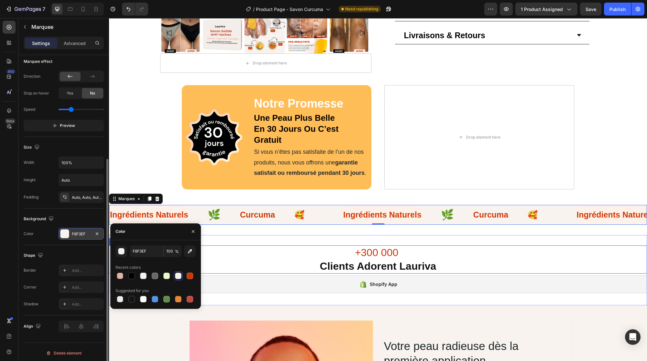
click at [253, 246] on h2 "+300 000 clients adorent [PERSON_NAME]" at bounding box center [378, 259] width 538 height 28
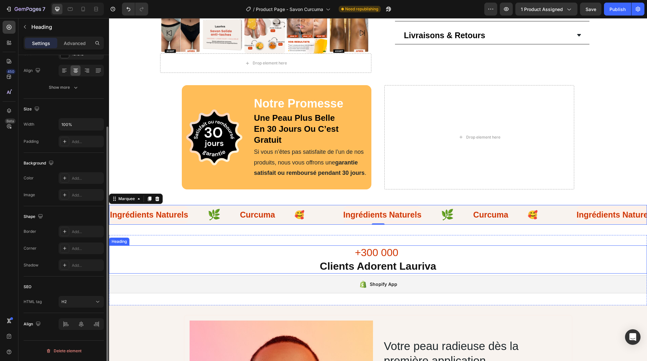
scroll to position [0, 0]
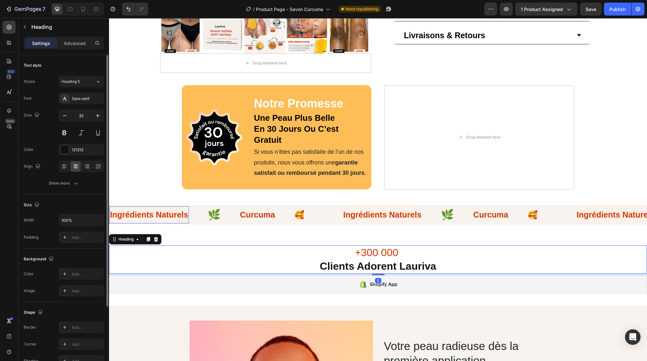
click at [177, 206] on div "Ingrédients Naturels Text" at bounding box center [149, 214] width 80 height 17
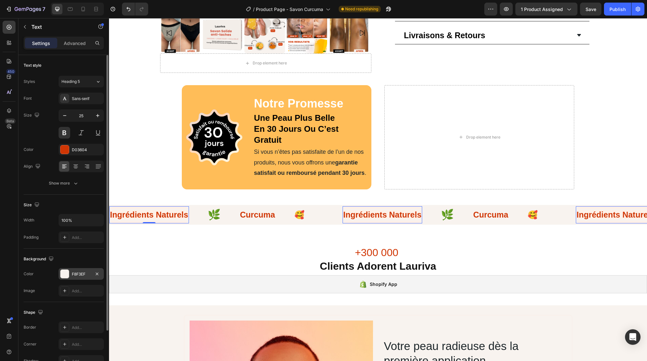
click at [68, 271] on div at bounding box center [65, 274] width 8 height 8
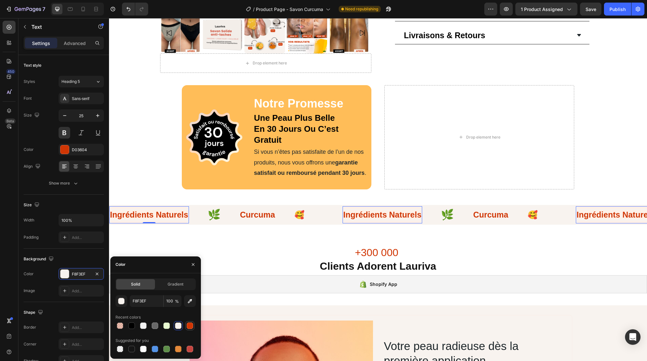
click at [188, 325] on div at bounding box center [190, 325] width 6 height 6
type input "D03604"
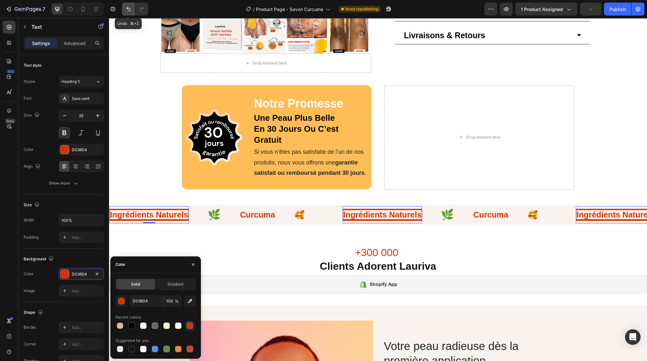
click at [129, 10] on icon "Undo/Redo" at bounding box center [128, 9] width 6 height 6
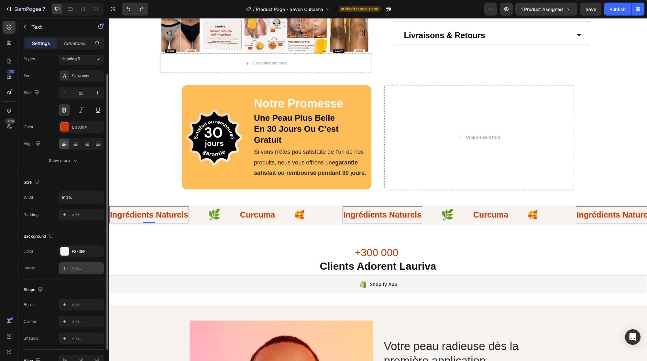
scroll to position [24, 0]
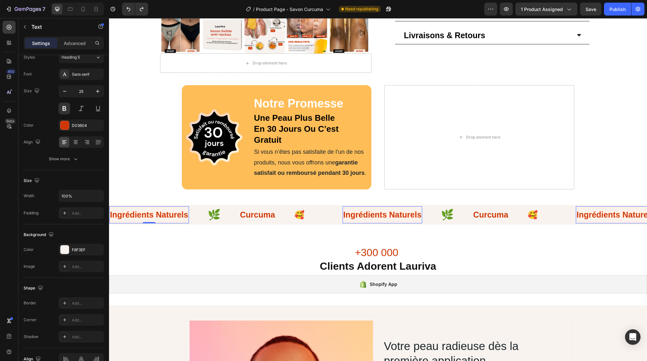
click at [140, 210] on span "Ingrédients Naturels" at bounding box center [149, 214] width 78 height 9
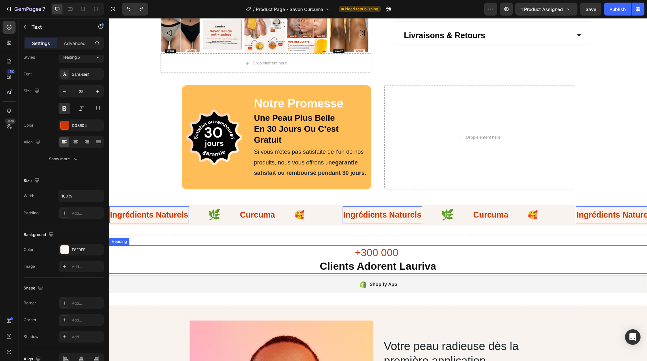
click at [196, 245] on h2 "+300 000 clients adorent [PERSON_NAME]" at bounding box center [378, 259] width 538 height 28
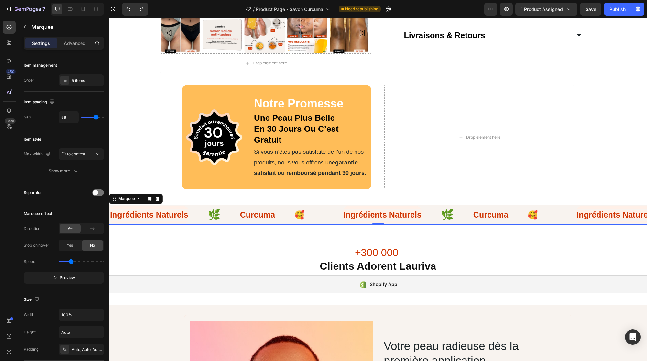
click at [200, 206] on div "Ingrédients Naturels Text Row" at bounding box center [158, 214] width 98 height 17
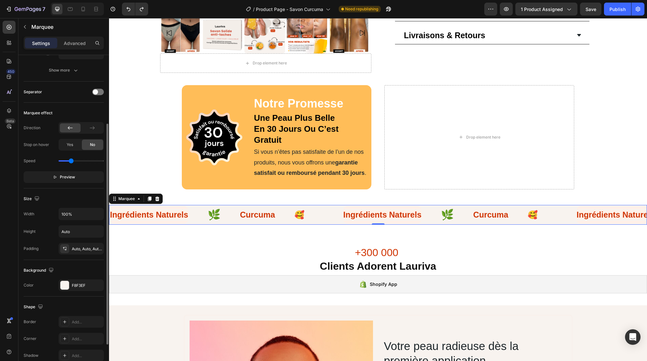
scroll to position [152, 0]
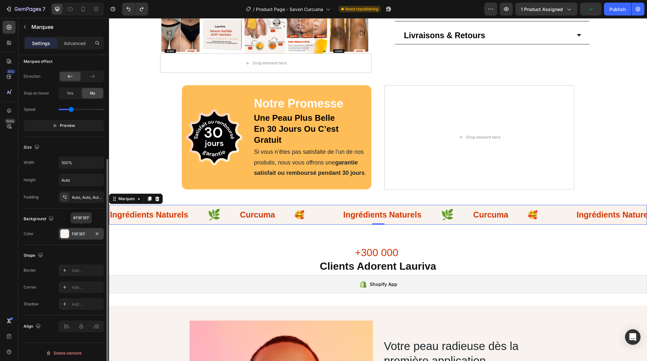
click at [65, 230] on div at bounding box center [65, 234] width 8 height 8
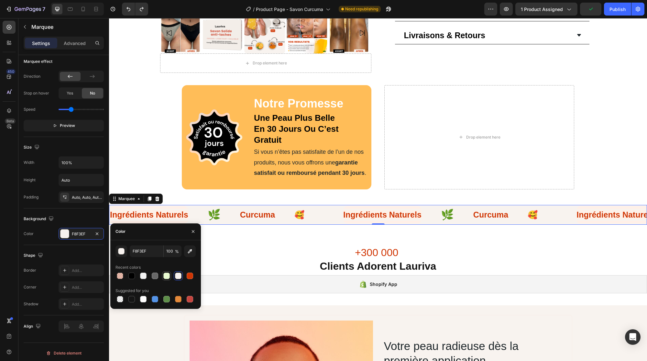
click at [165, 273] on div at bounding box center [166, 276] width 6 height 6
type input "E9FAD1"
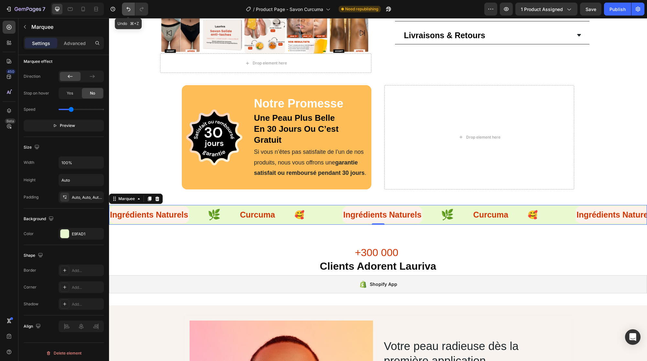
click at [126, 8] on icon "Undo/Redo" at bounding box center [128, 9] width 6 height 6
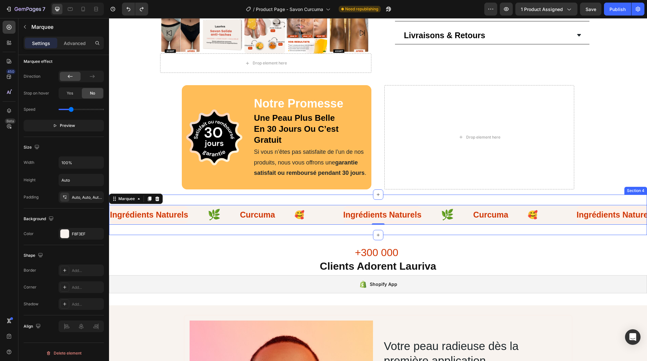
click at [278, 222] on div "Ingrédients Naturels Text Row 🌿 Text Curcuma Text 🥰 Text Text Ingrédients Natur…" at bounding box center [378, 215] width 538 height 41
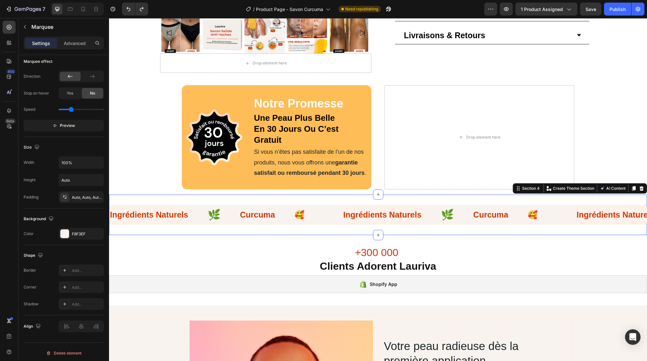
scroll to position [0, 0]
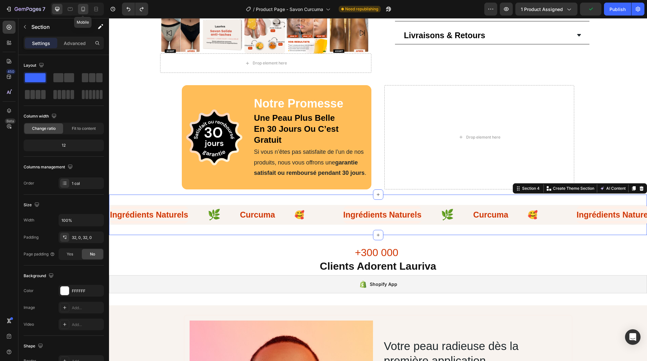
click at [81, 6] on icon at bounding box center [83, 9] width 6 height 6
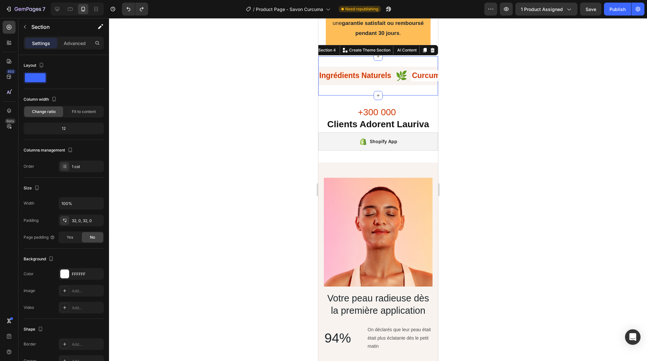
scroll to position [673, 0]
click at [614, 8] on div "Publish" at bounding box center [618, 9] width 16 height 7
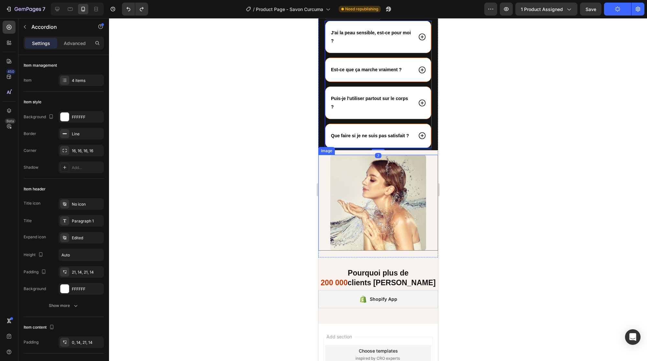
scroll to position [2449, 0]
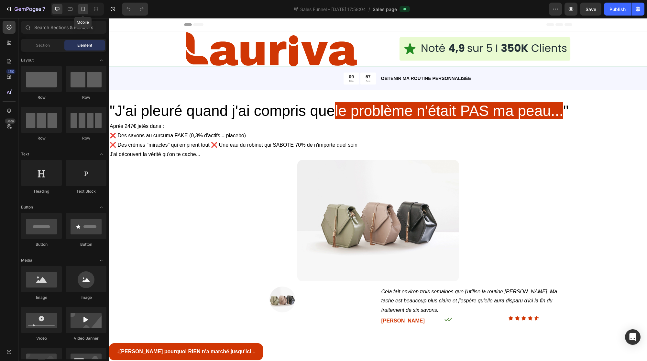
click at [85, 8] on icon at bounding box center [83, 9] width 6 height 6
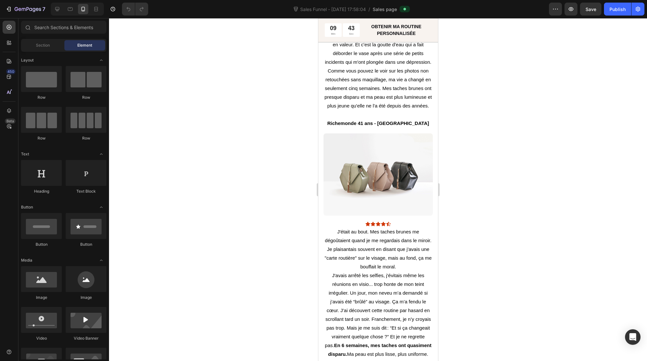
scroll to position [1719, 0]
